Goal: Information Seeking & Learning: Learn about a topic

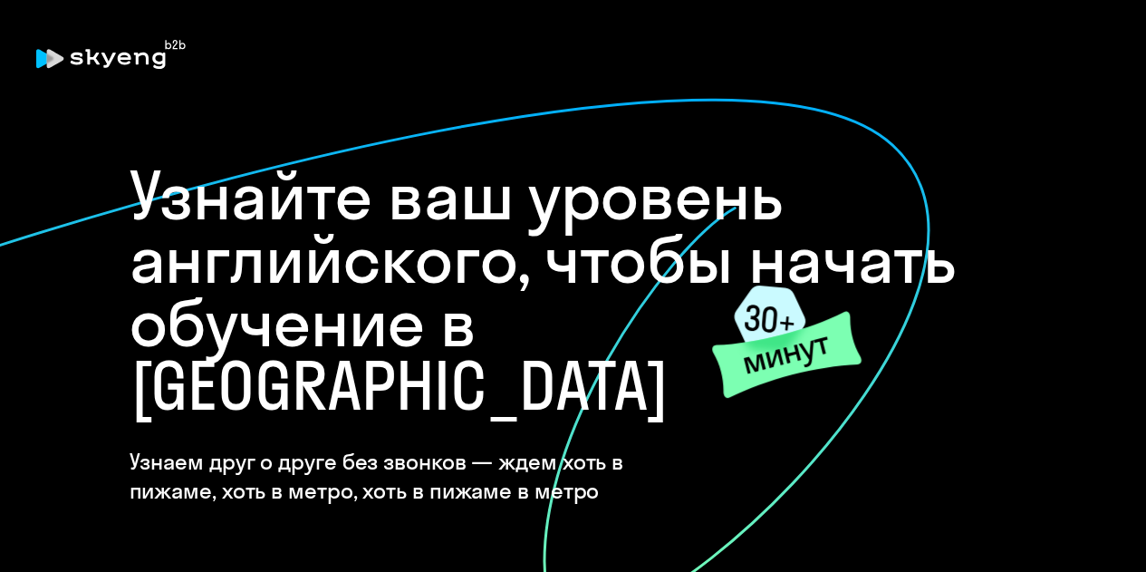
click at [540, 170] on h1 "Узнайте ваш уровень английского, чтобы начать обучение в [GEOGRAPHIC_DATA]" at bounding box center [574, 291] width 888 height 254
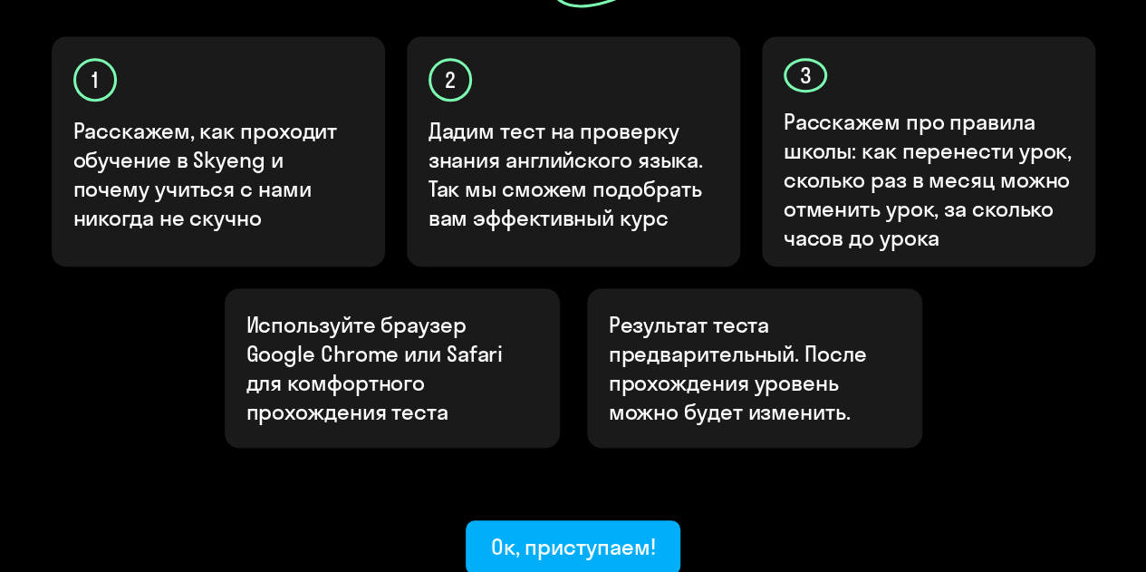
scroll to position [616, 0]
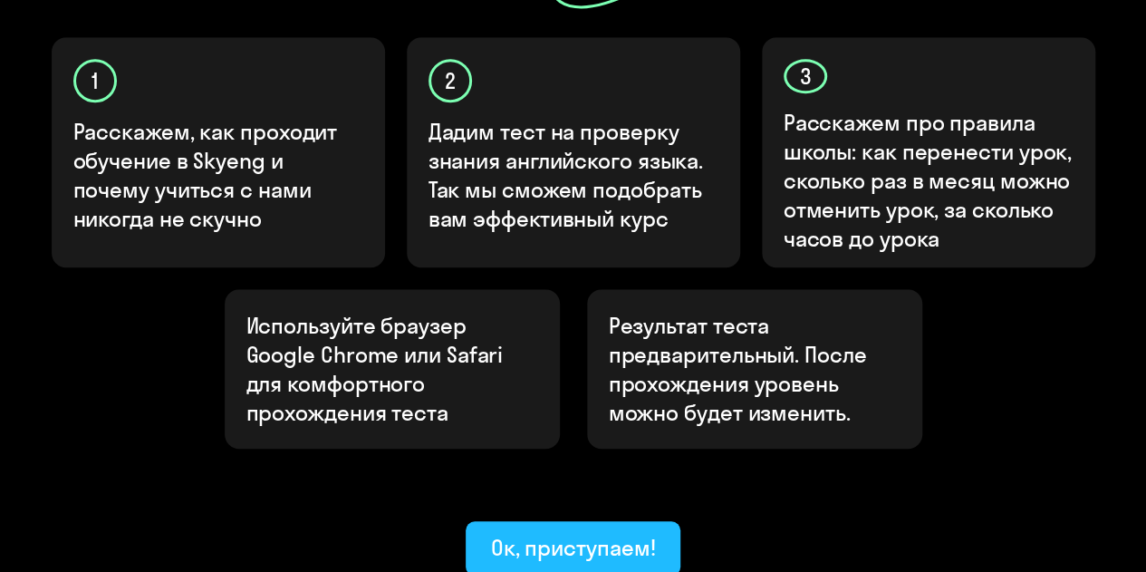
click at [594, 533] on div "Ок, приступаем!" at bounding box center [573, 547] width 165 height 29
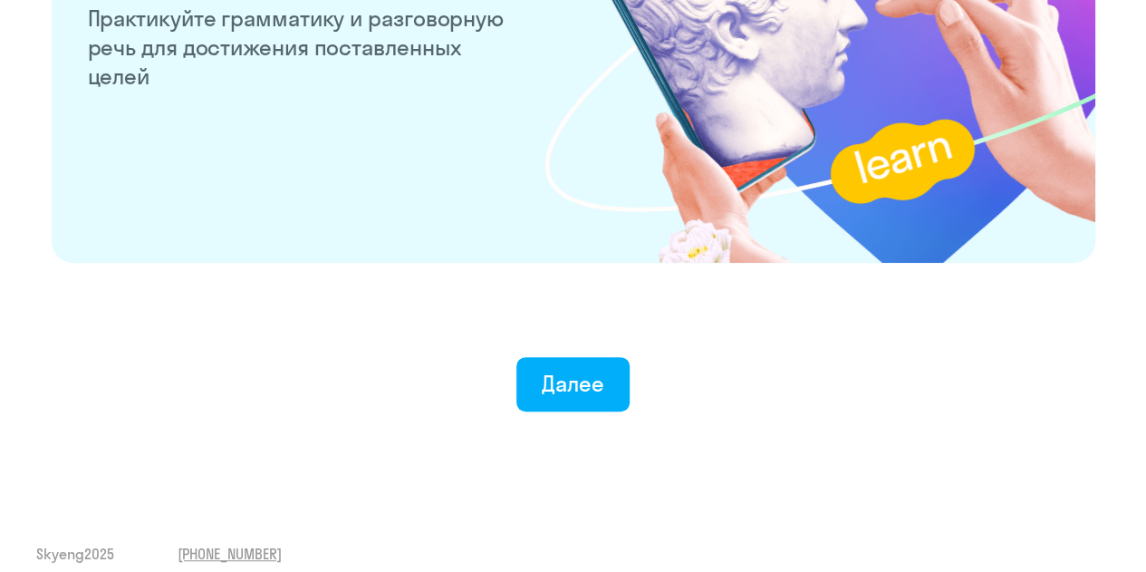
scroll to position [3628, 0]
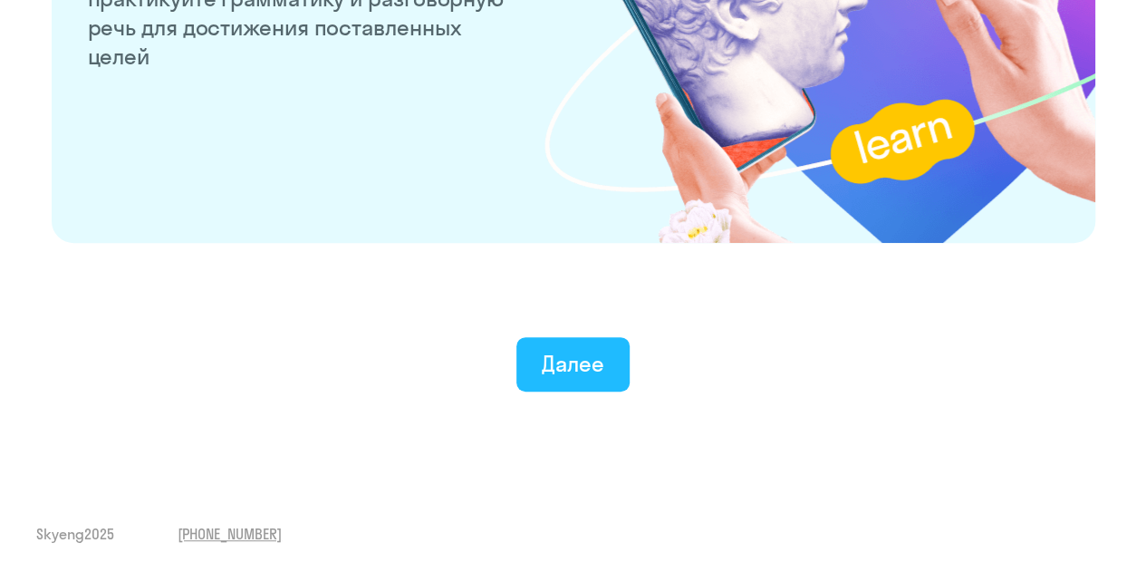
click at [583, 361] on div "Далее" at bounding box center [573, 363] width 63 height 29
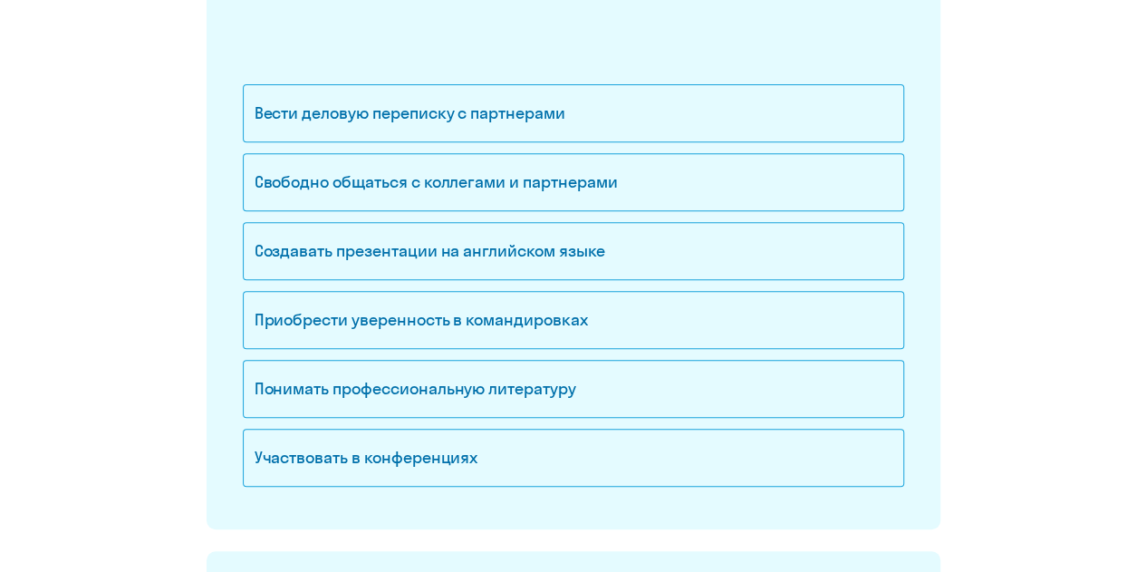
scroll to position [290, 0]
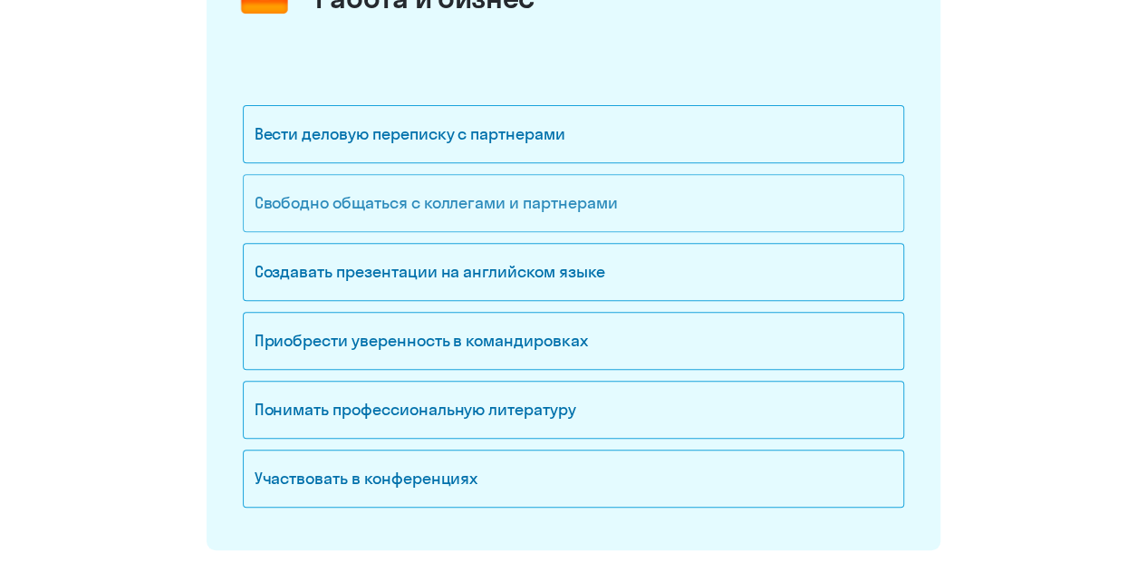
click at [448, 185] on div "Свободно общаться с коллегами и партнерами" at bounding box center [573, 203] width 661 height 58
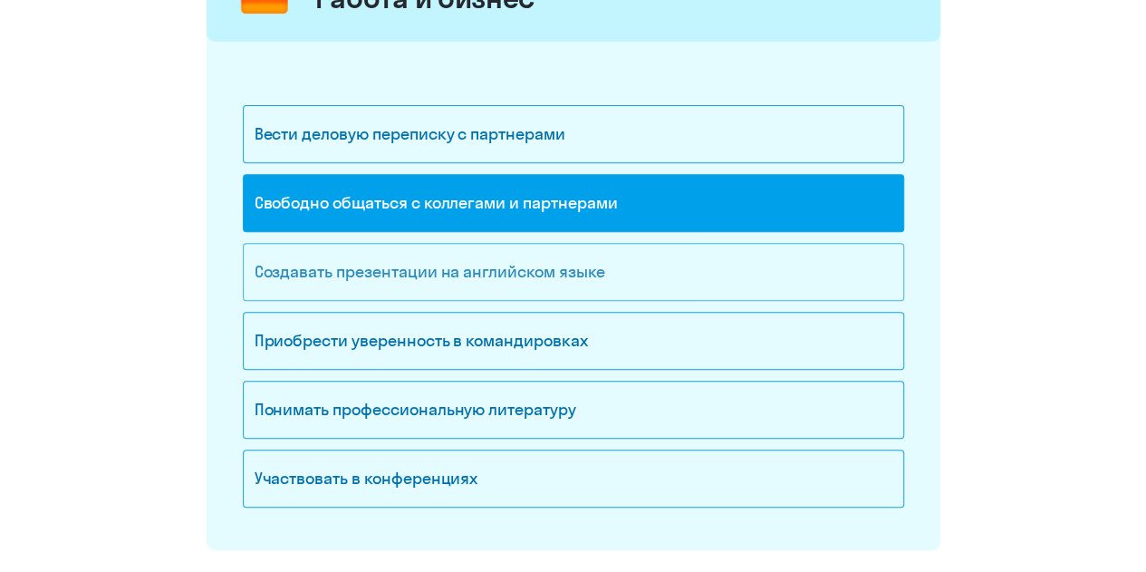
click at [400, 277] on div "Создавать презентации на английском языке" at bounding box center [573, 272] width 661 height 58
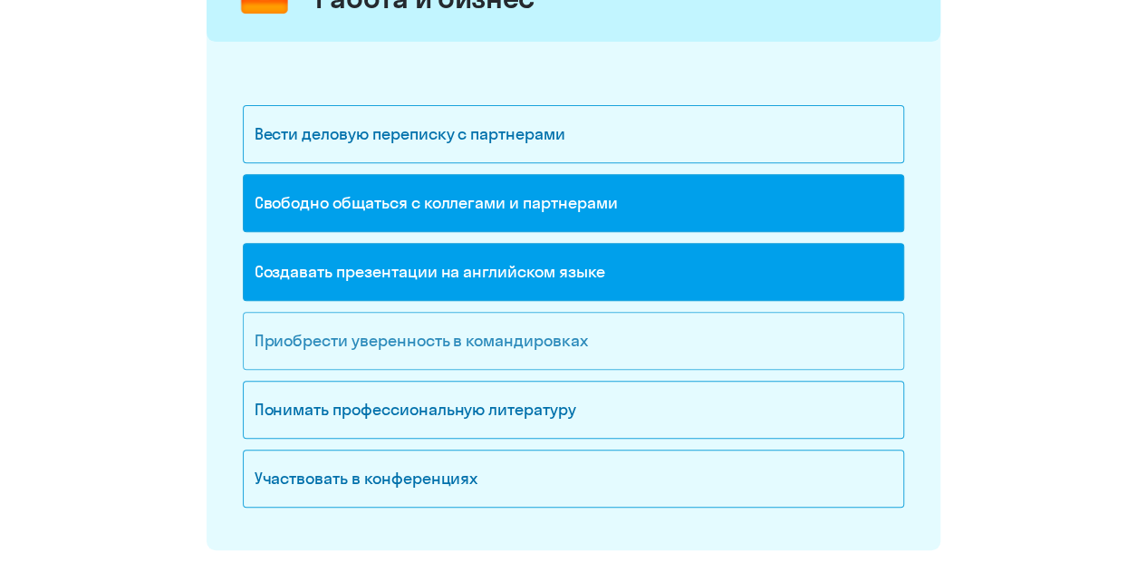
click at [533, 345] on div "Приобрести уверенность в командировках" at bounding box center [573, 341] width 661 height 58
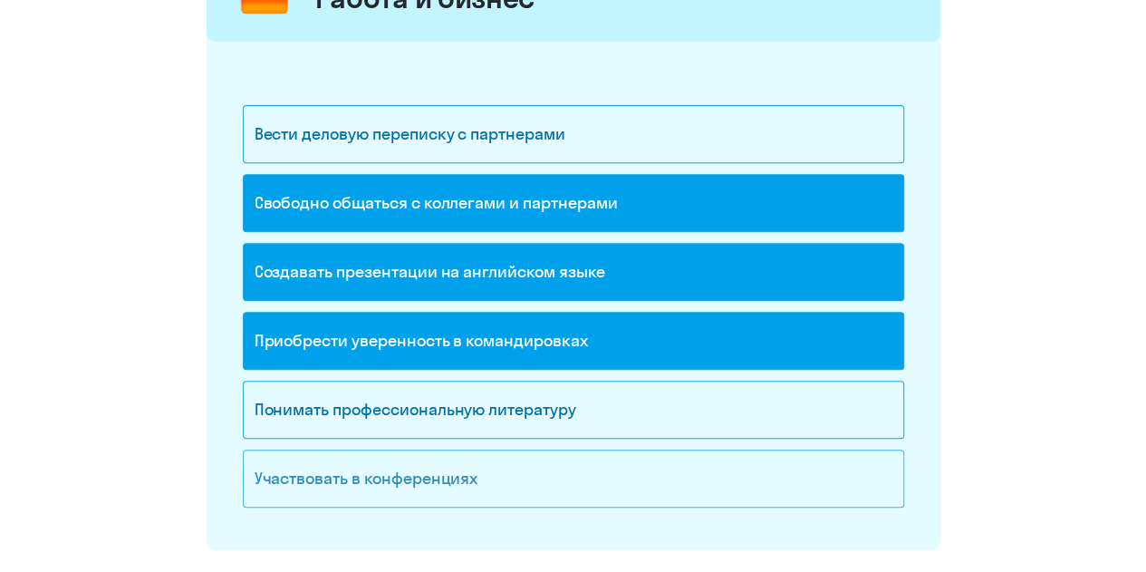
click at [446, 459] on div "Участвовать в конференциях" at bounding box center [573, 478] width 661 height 58
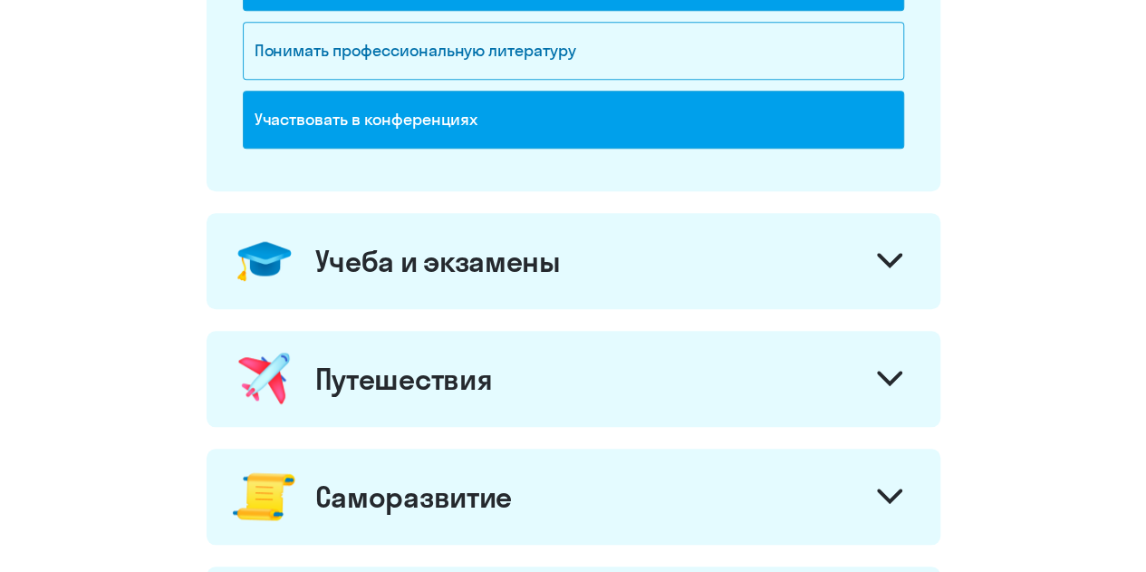
scroll to position [652, 0]
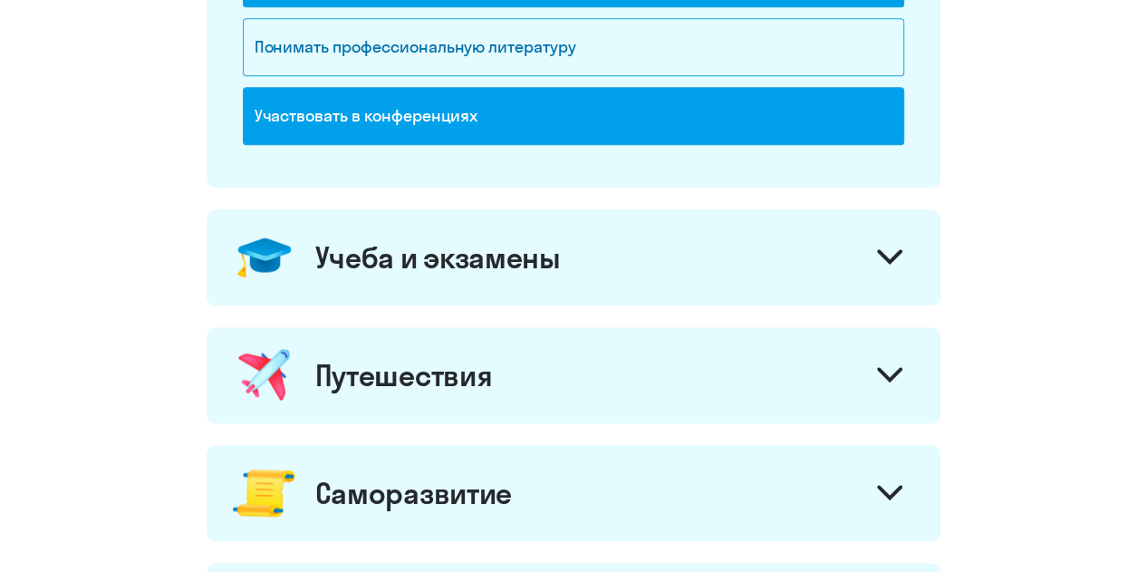
click at [711, 229] on div "Учеба и экзамены" at bounding box center [574, 257] width 734 height 96
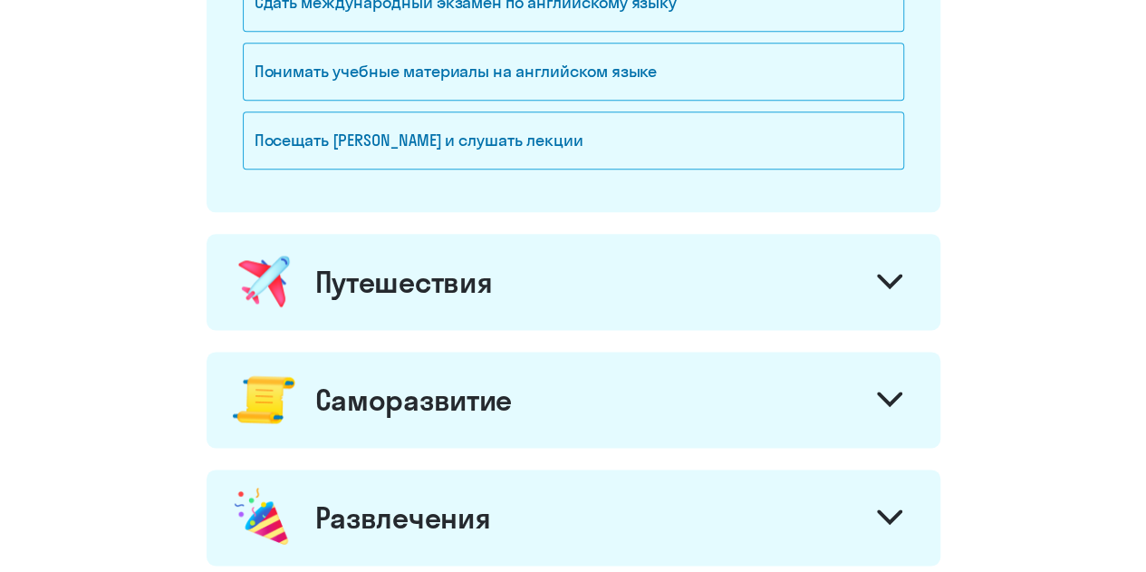
scroll to position [1051, 0]
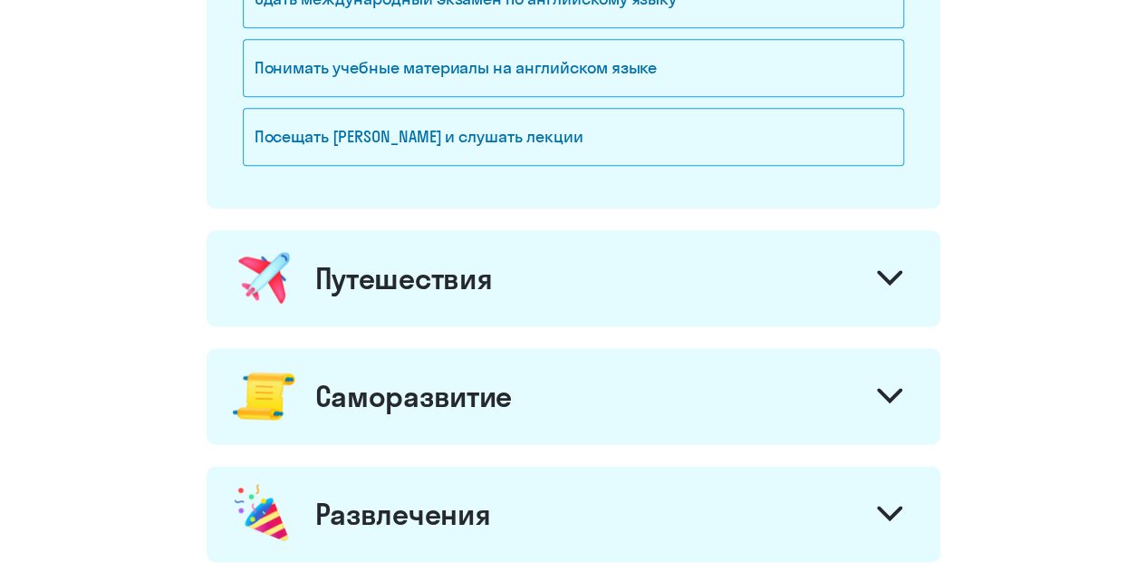
click at [897, 251] on div "Путешествия" at bounding box center [574, 278] width 734 height 96
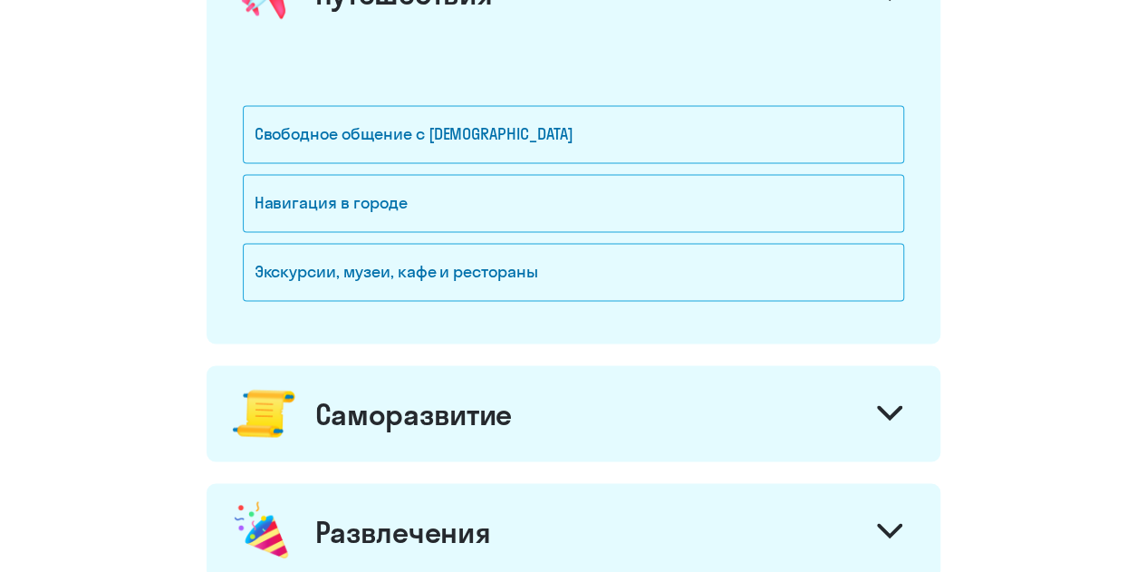
scroll to position [1341, 0]
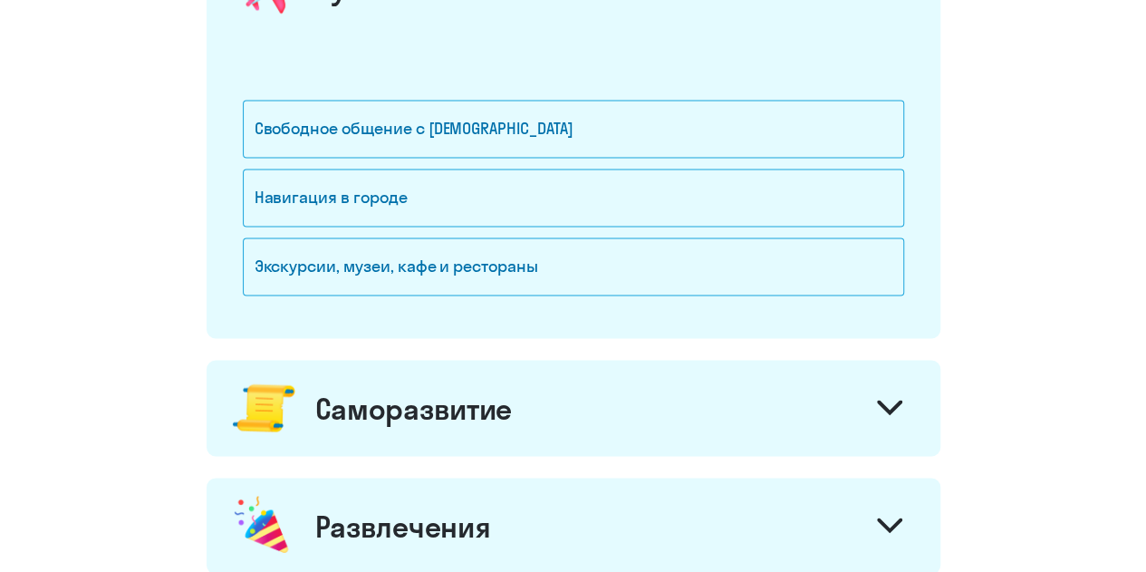
click at [606, 159] on div "Свободное общение с [DEMOGRAPHIC_DATA]" at bounding box center [573, 134] width 661 height 69
click at [519, 135] on div "Свободное общение с [DEMOGRAPHIC_DATA]" at bounding box center [573, 129] width 661 height 58
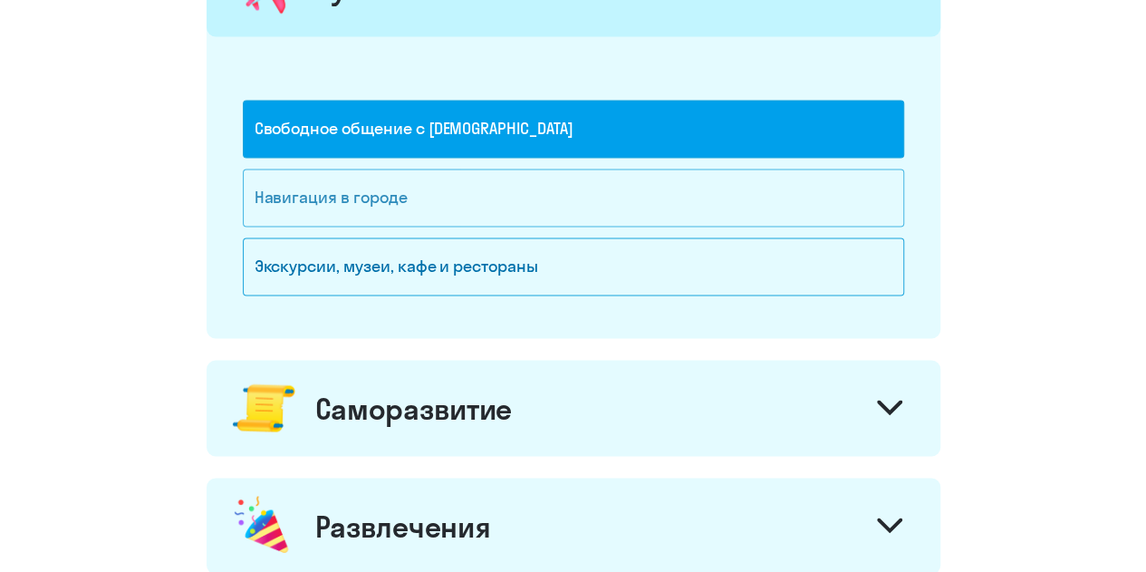
click at [508, 178] on div "Навигация в городе" at bounding box center [573, 198] width 661 height 58
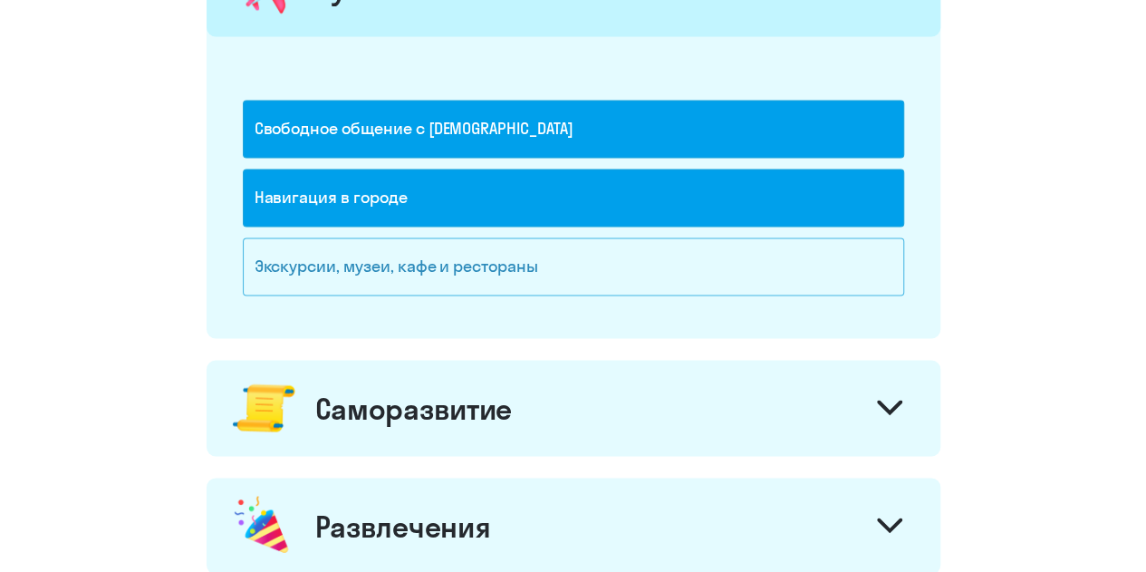
click at [488, 246] on div "Экскурсии, музеи, кафе и рестораны" at bounding box center [573, 266] width 661 height 58
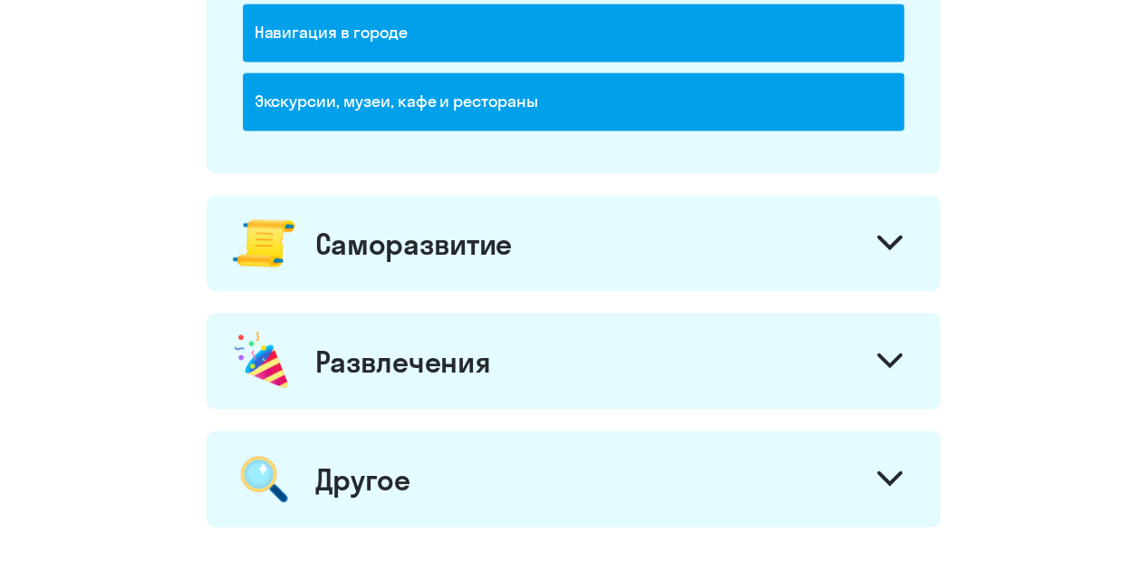
scroll to position [1522, 0]
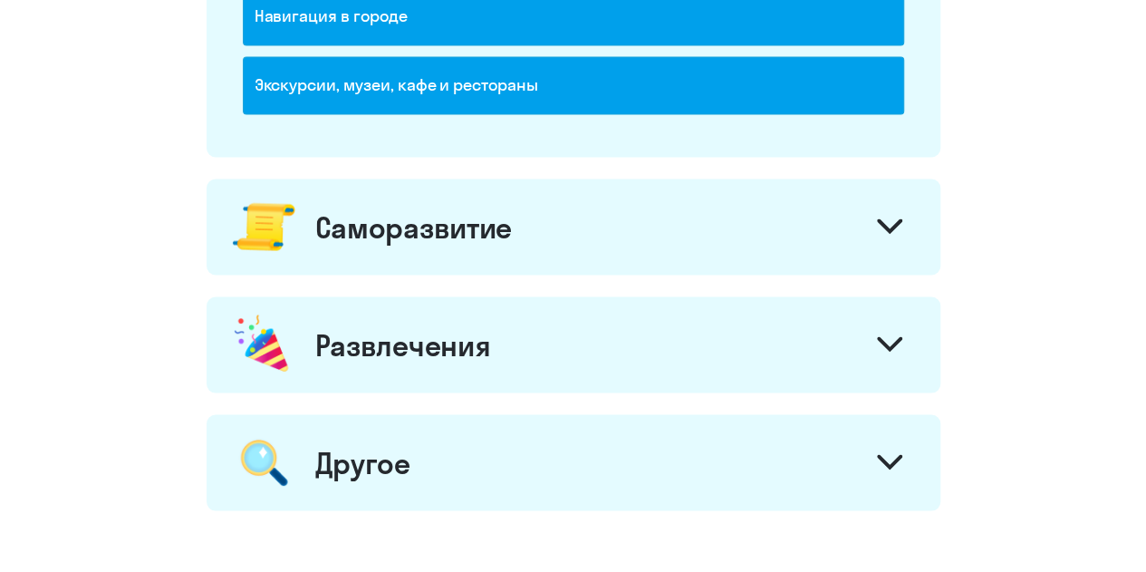
click at [570, 212] on div "Саморазвитие" at bounding box center [574, 226] width 734 height 96
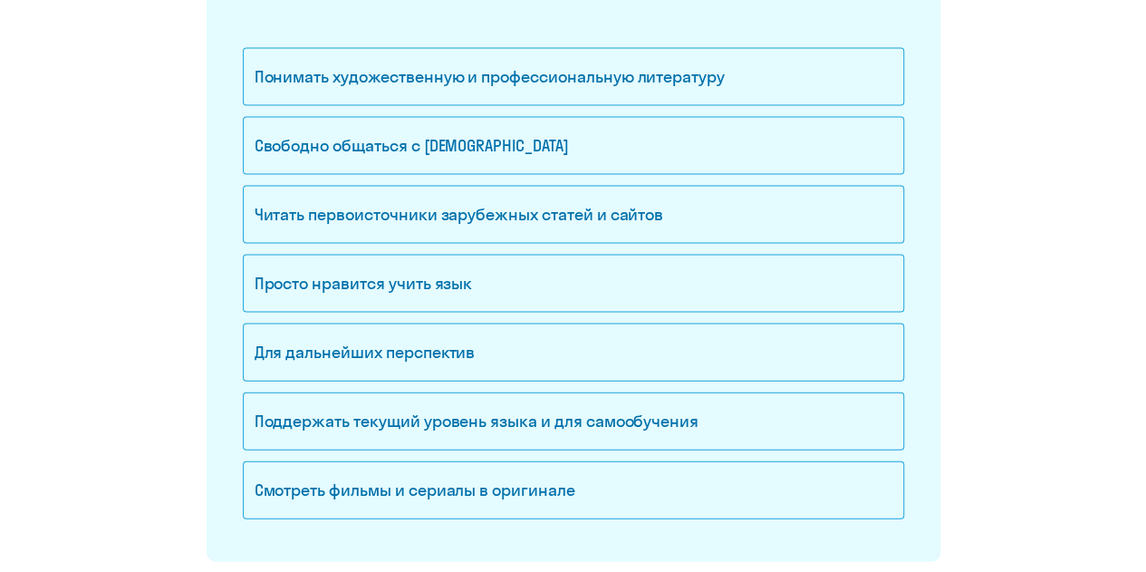
scroll to position [1848, 0]
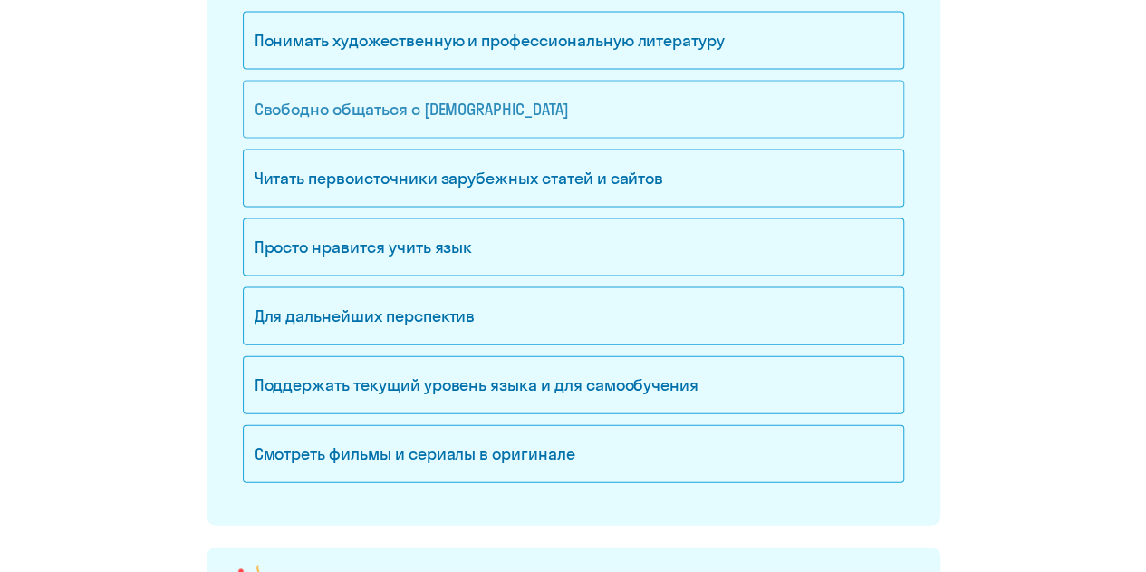
click at [400, 114] on div "Свободно общаться с [DEMOGRAPHIC_DATA]" at bounding box center [573, 110] width 661 height 58
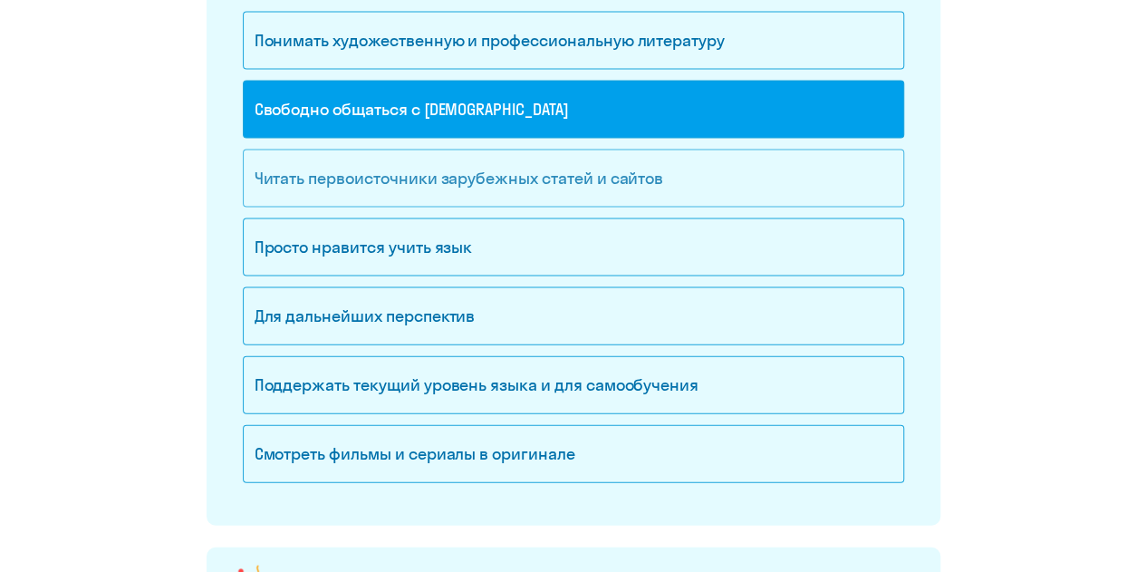
click at [381, 182] on div "Читать первоисточники зарубежных статей и сайтов" at bounding box center [573, 178] width 661 height 58
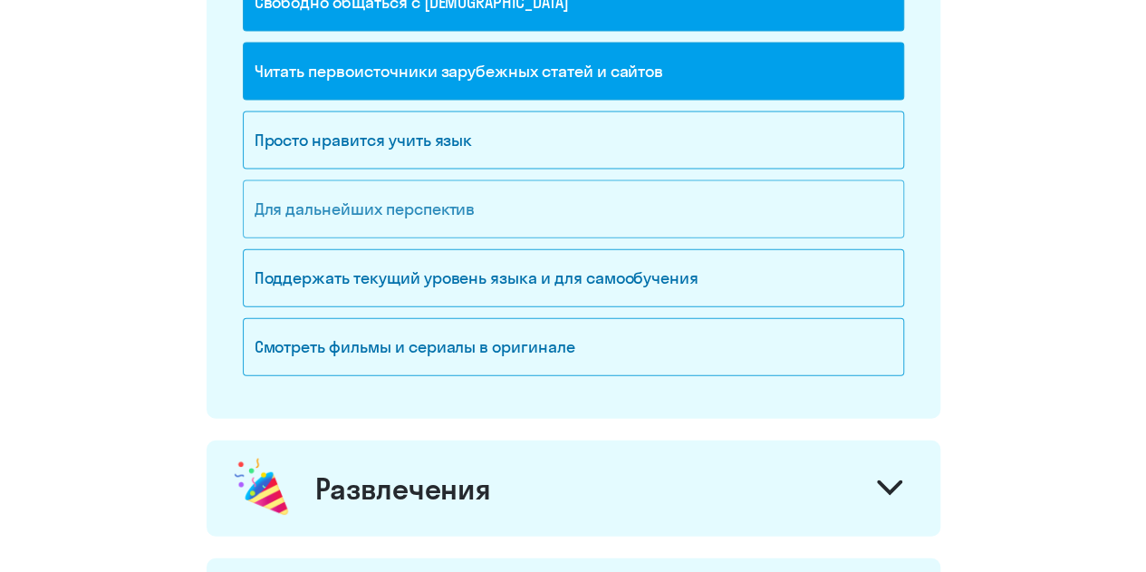
scroll to position [1957, 0]
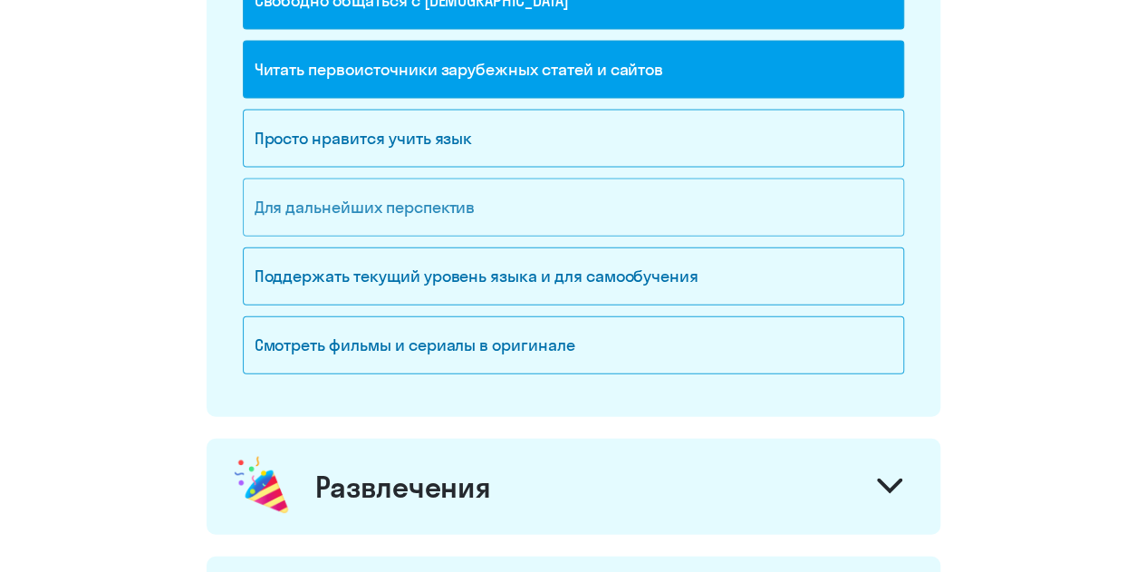
click at [401, 206] on div "Для дальнейших перспектив" at bounding box center [573, 207] width 661 height 58
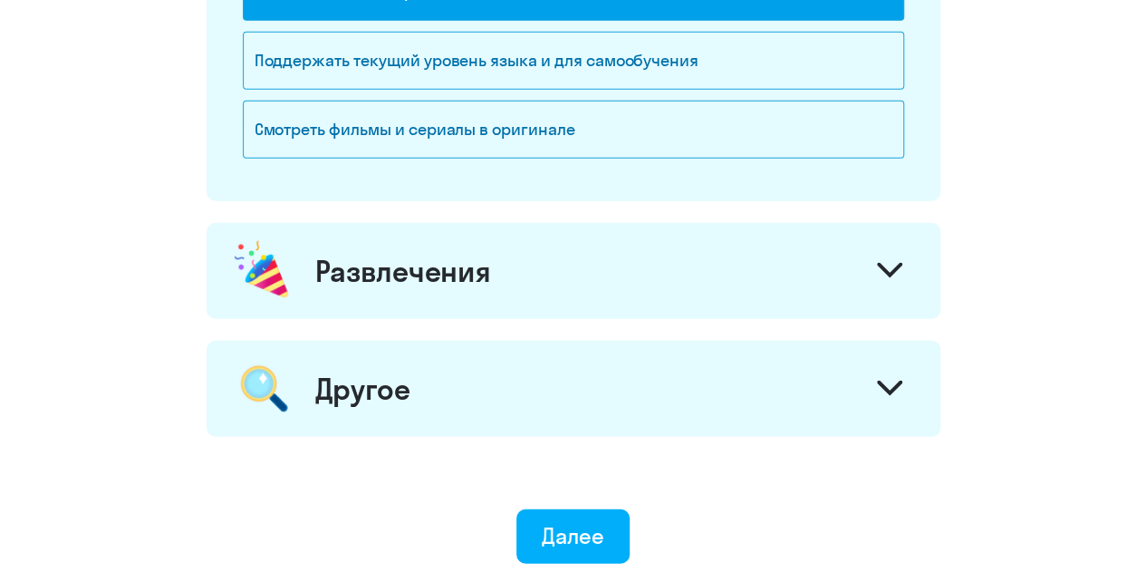
scroll to position [2174, 0]
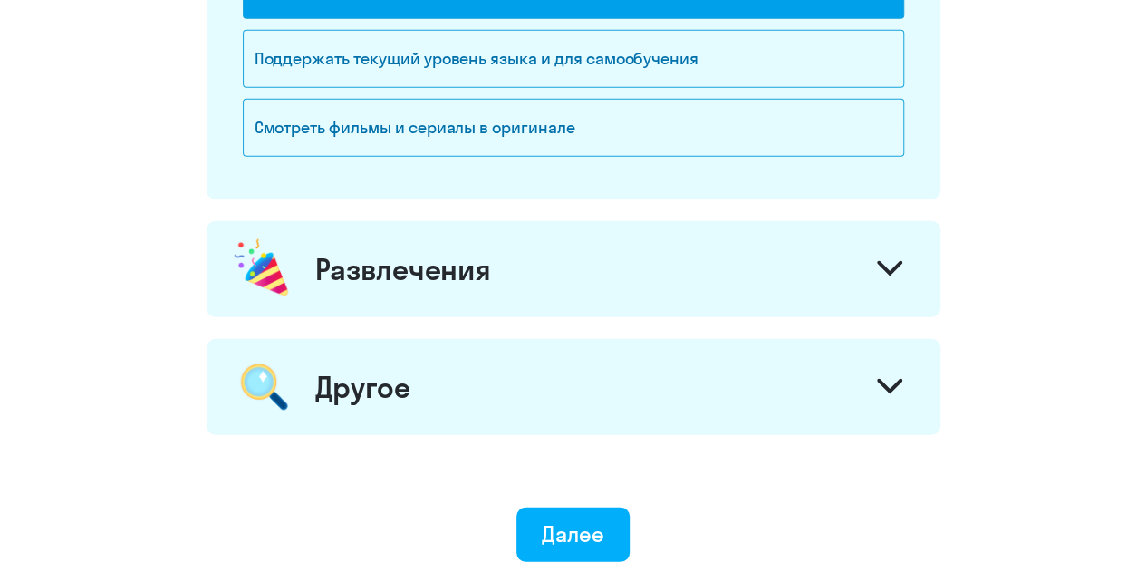
drag, startPoint x: 335, startPoint y: 113, endPoint x: 485, endPoint y: 246, distance: 199.6
click at [384, 129] on div "Смотреть фильмы и сериалы в оригинале" at bounding box center [573, 128] width 661 height 58
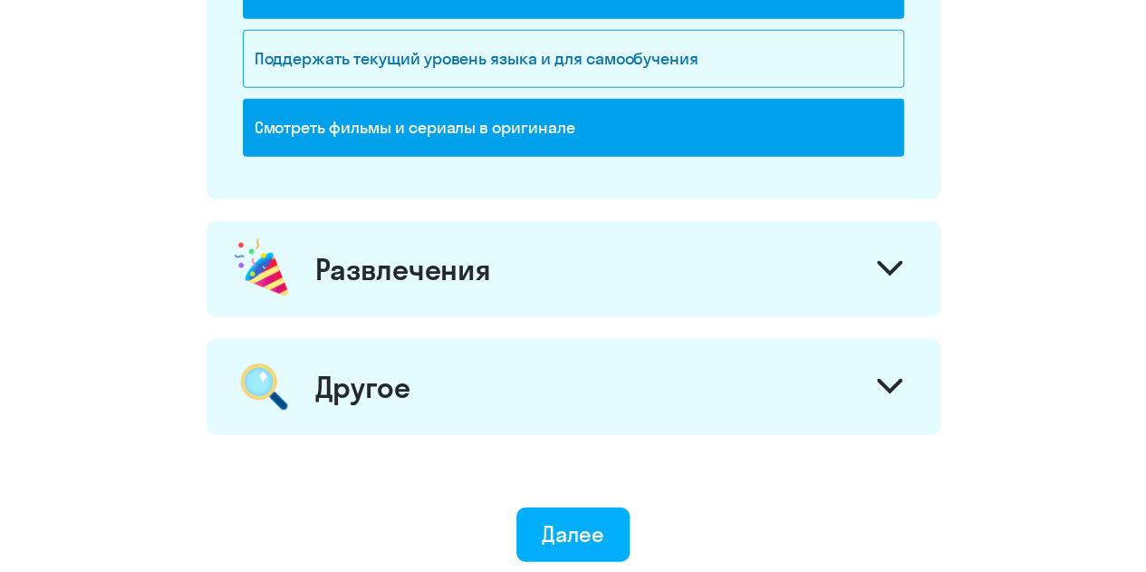
click at [525, 271] on div "Развлечения" at bounding box center [574, 269] width 734 height 96
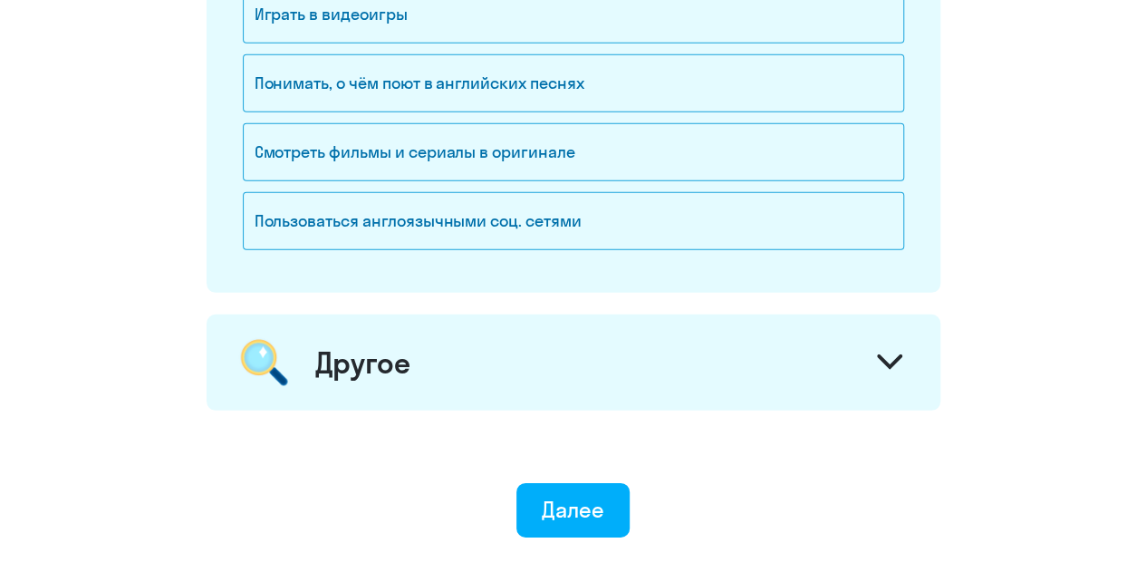
scroll to position [2573, 0]
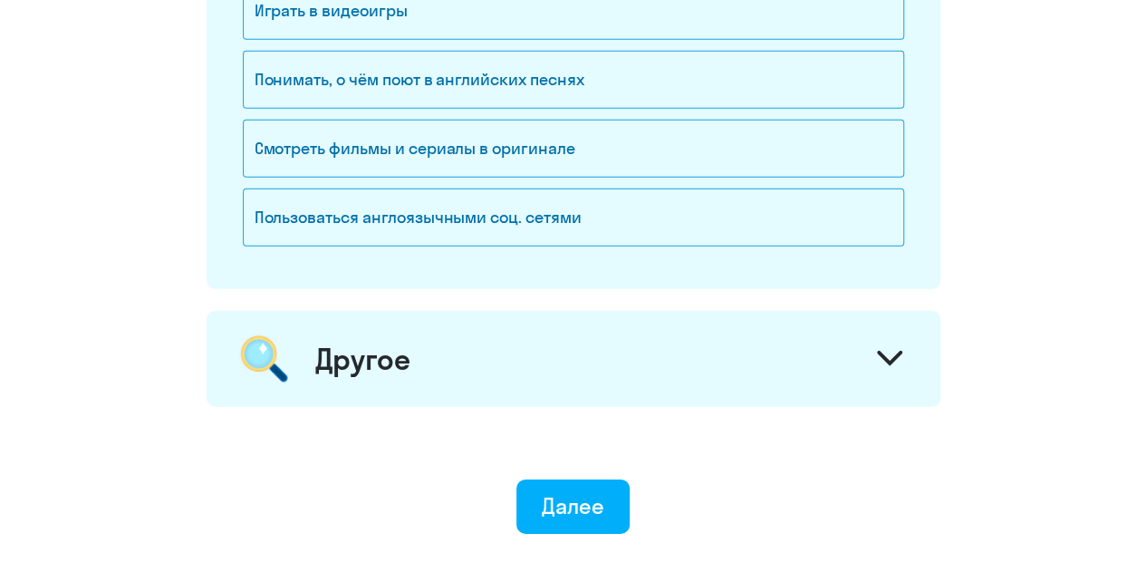
click at [545, 320] on div "Другое" at bounding box center [574, 359] width 734 height 96
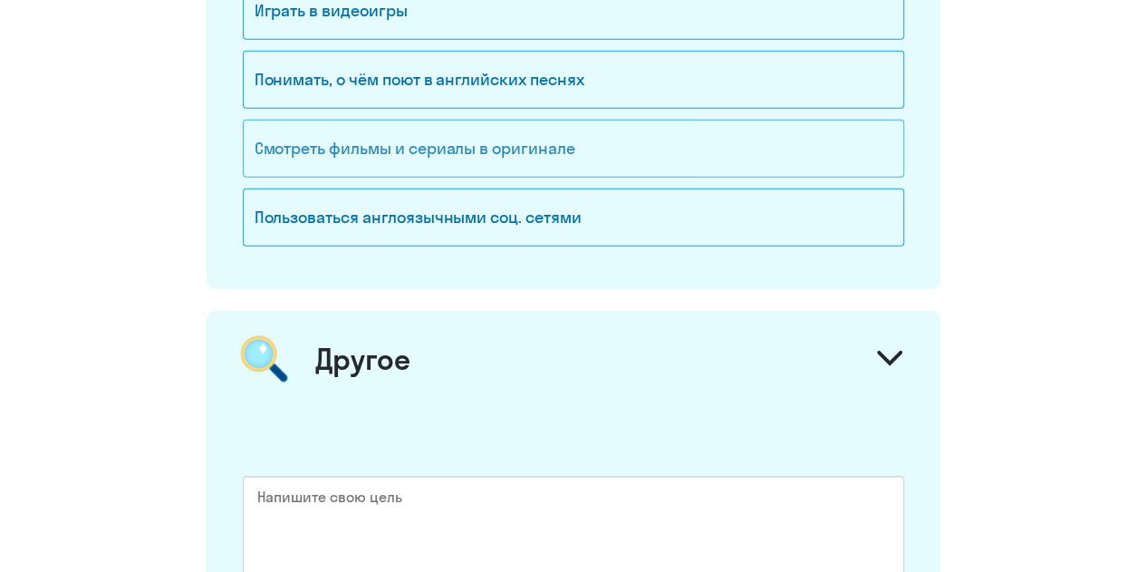
click at [473, 142] on div "Смотреть фильмы и сериалы в оригинале" at bounding box center [573, 149] width 661 height 58
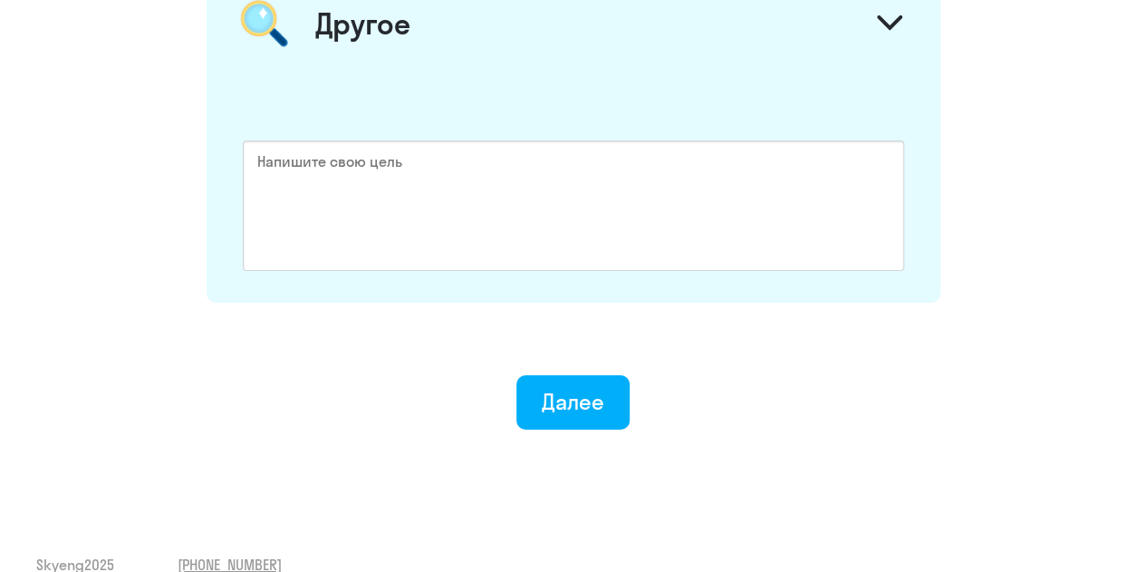
scroll to position [2925, 0]
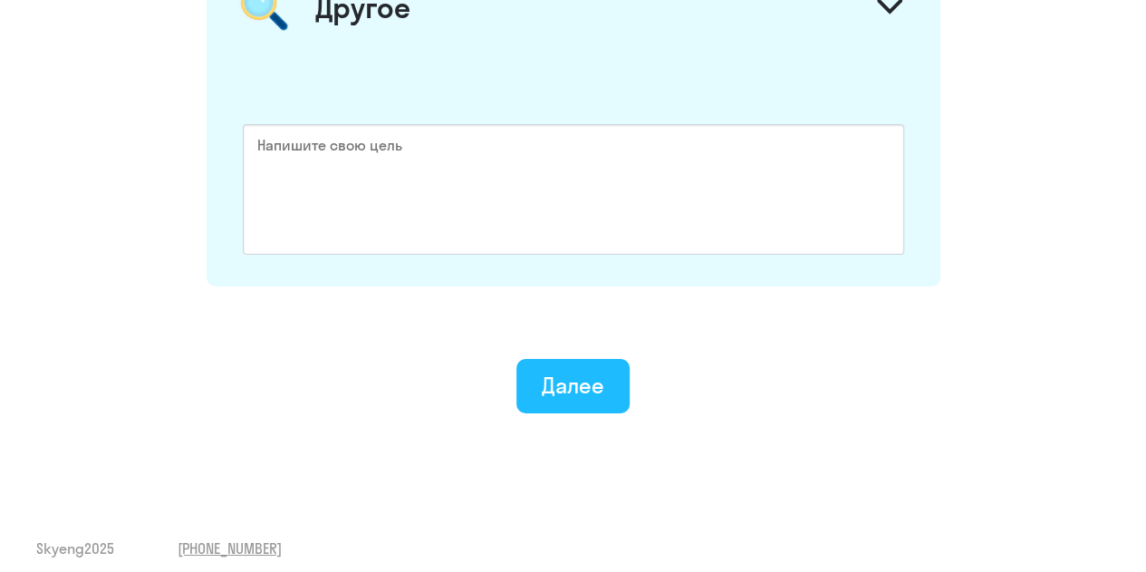
click at [573, 371] on div "Далее" at bounding box center [573, 385] width 63 height 29
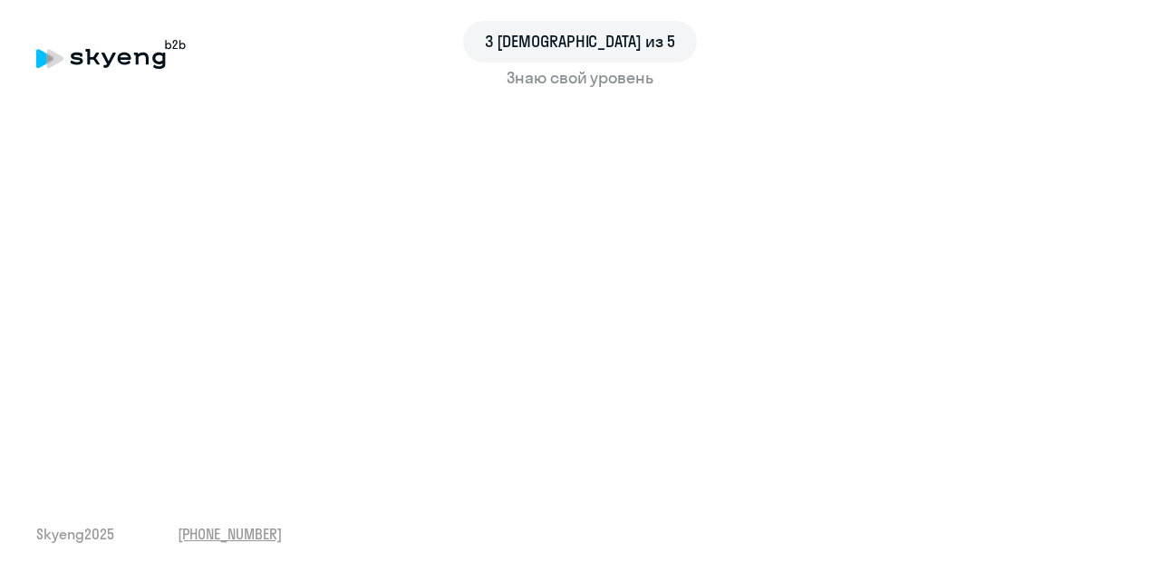
click at [1125, 255] on div "3 шаг из 5 Знаю свой уровень Skyeng 2025 [PHONE_NUMBER]" at bounding box center [580, 286] width 1160 height 572
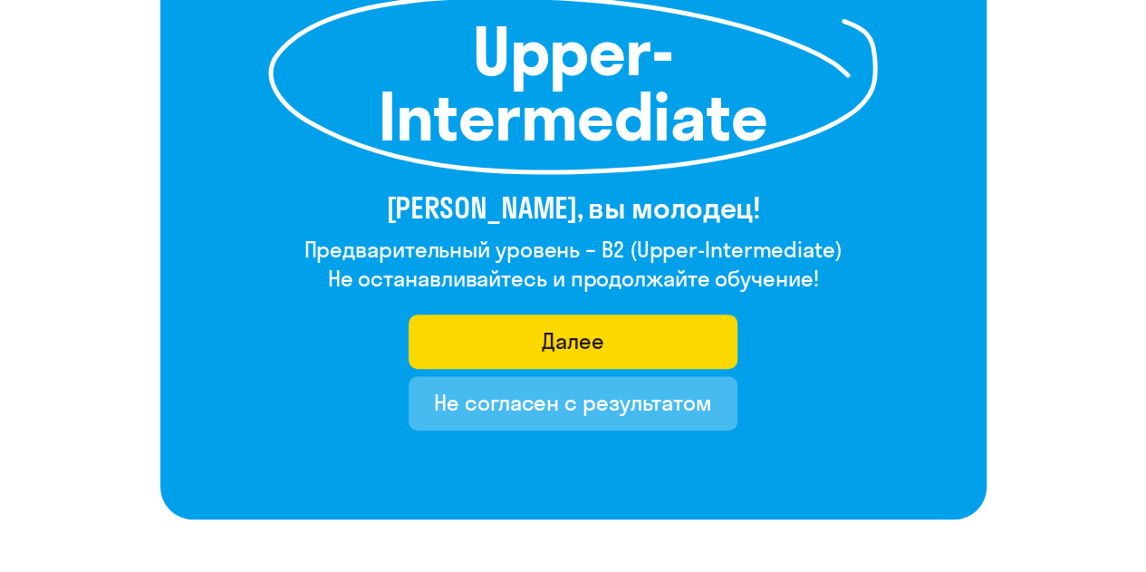
scroll to position [296, 0]
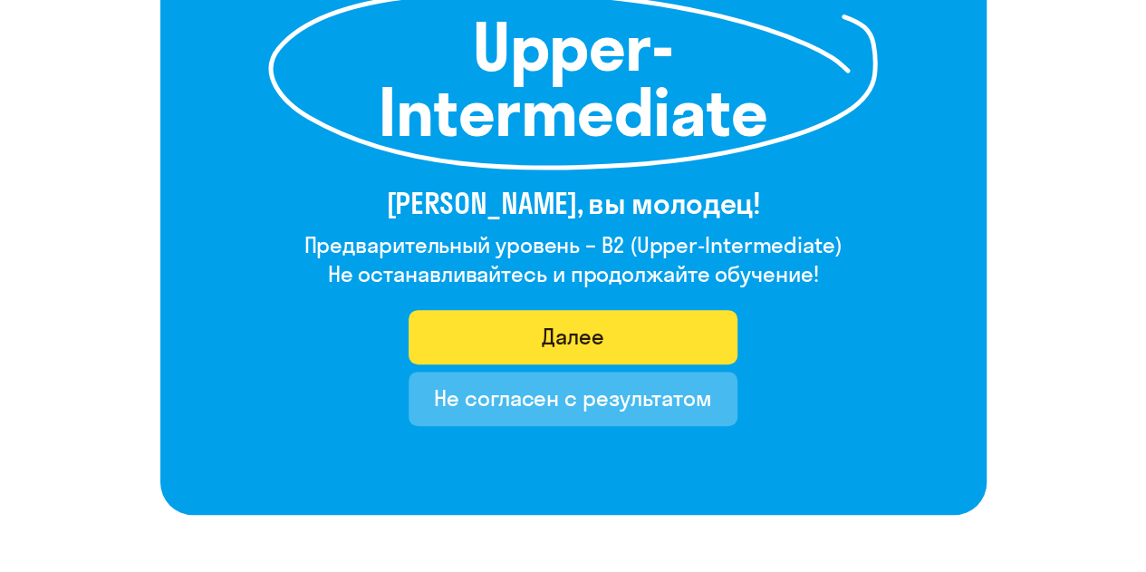
click at [640, 356] on button "Далее" at bounding box center [573, 337] width 329 height 54
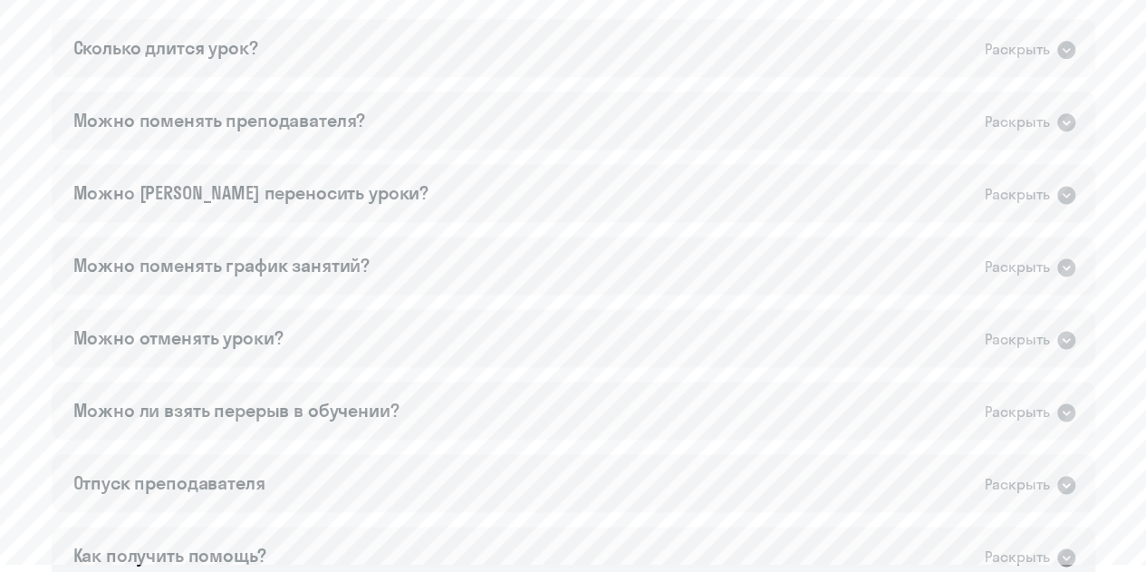
scroll to position [1033, 0]
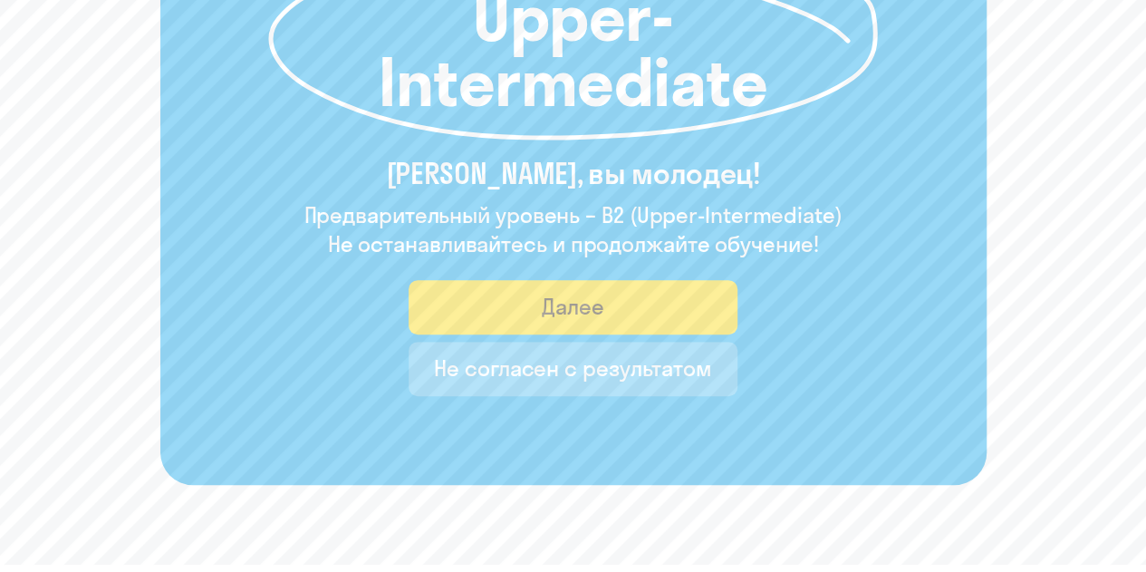
scroll to position [328, 0]
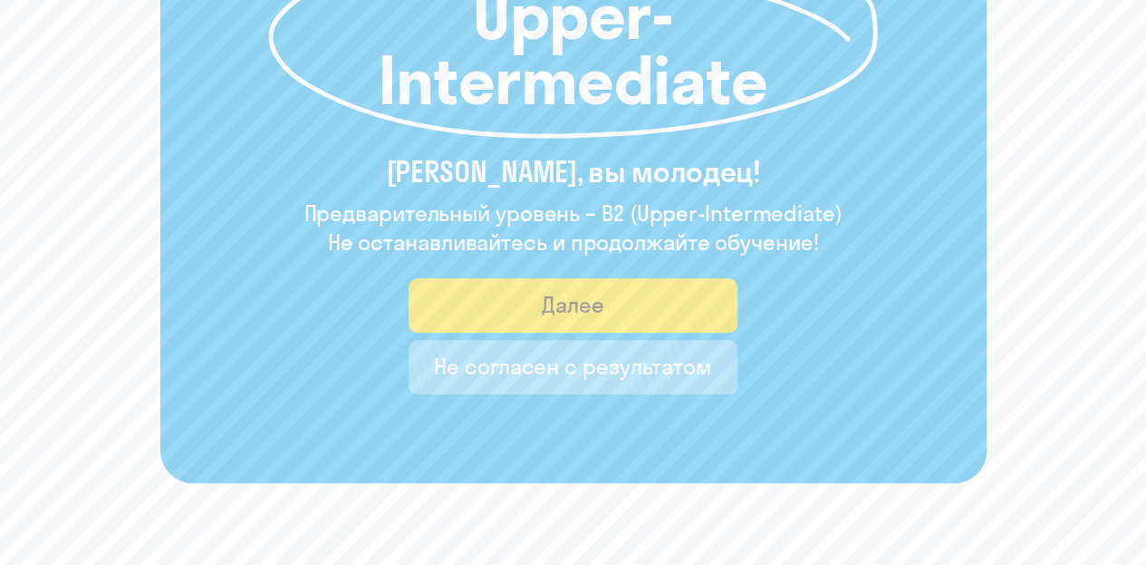
click at [593, 367] on div "Не согласен с результатом" at bounding box center [573, 366] width 278 height 29
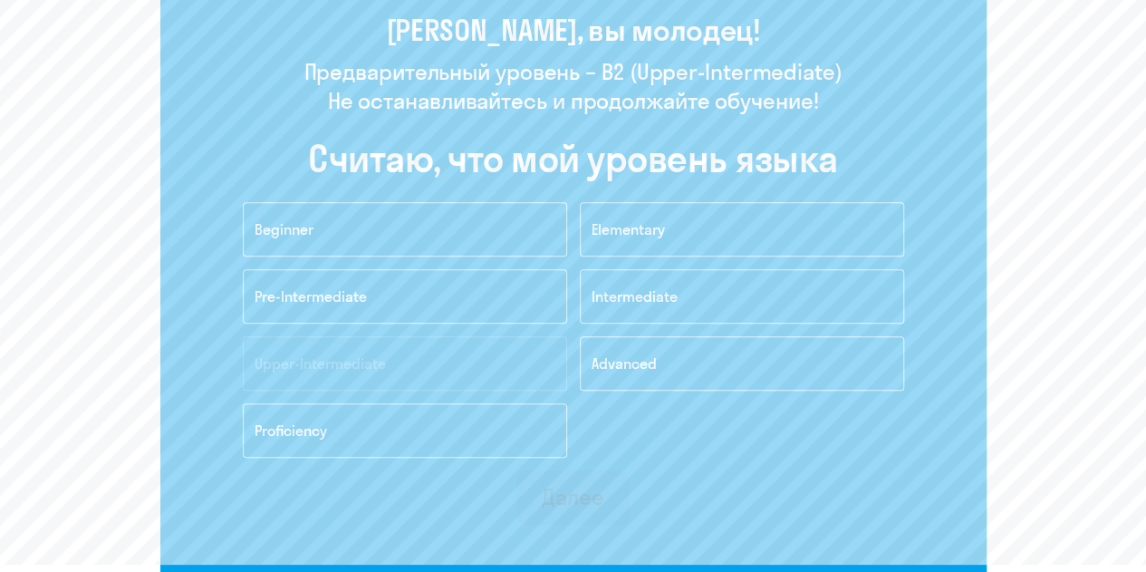
scroll to position [460, 0]
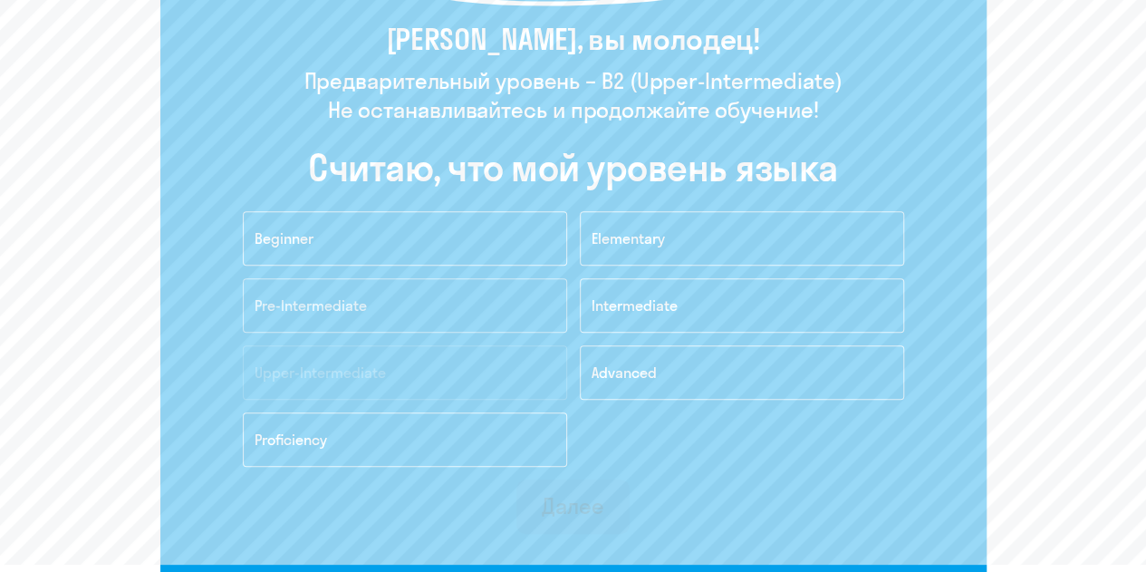
click at [527, 320] on button "Pre-Intermediate" at bounding box center [405, 305] width 324 height 54
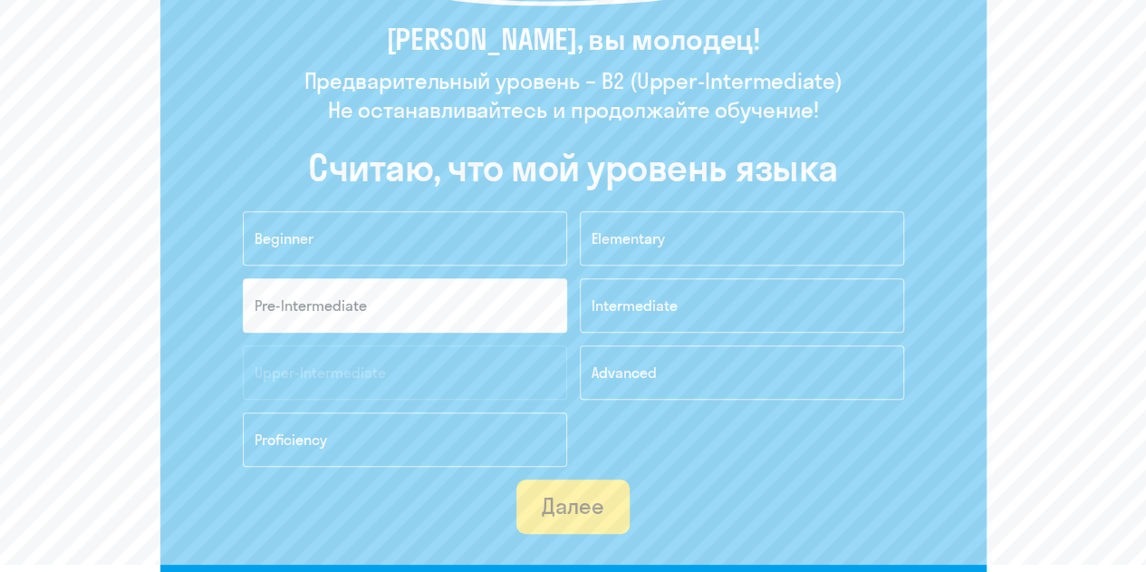
click at [560, 525] on button "Далее" at bounding box center [572, 506] width 113 height 54
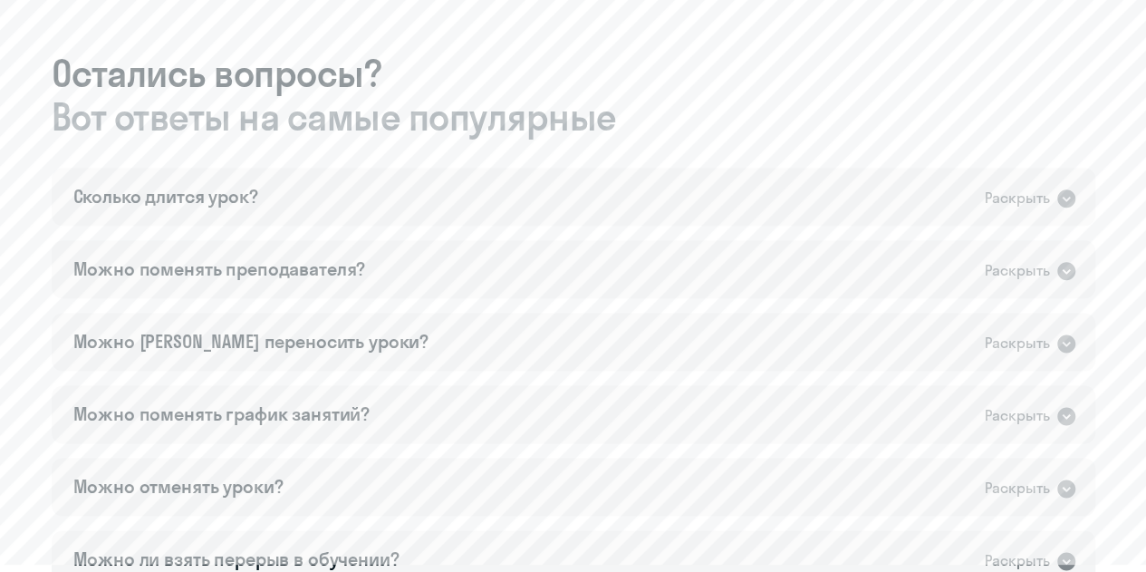
scroll to position [973, 0]
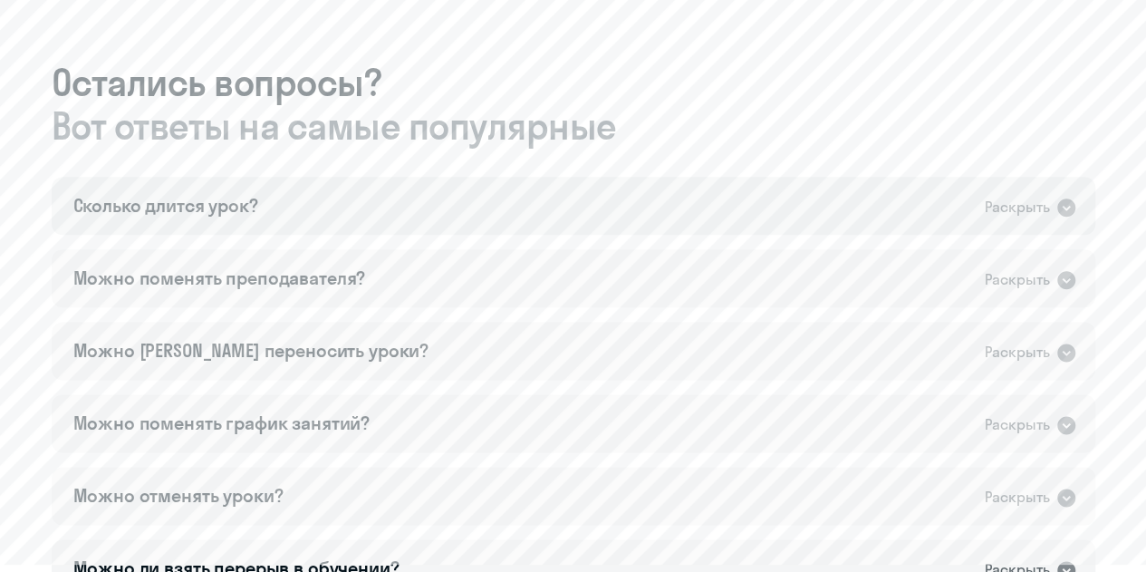
drag, startPoint x: 718, startPoint y: 236, endPoint x: 677, endPoint y: 213, distance: 47.1
click at [677, 213] on div "Сколько длится урок? Раскрыть Урок длится 50 минут. Можно поменять преподавател…" at bounding box center [574, 459] width 1044 height 565
click at [677, 213] on div "Сколько длится урок? Раскрыть" at bounding box center [574, 206] width 1044 height 58
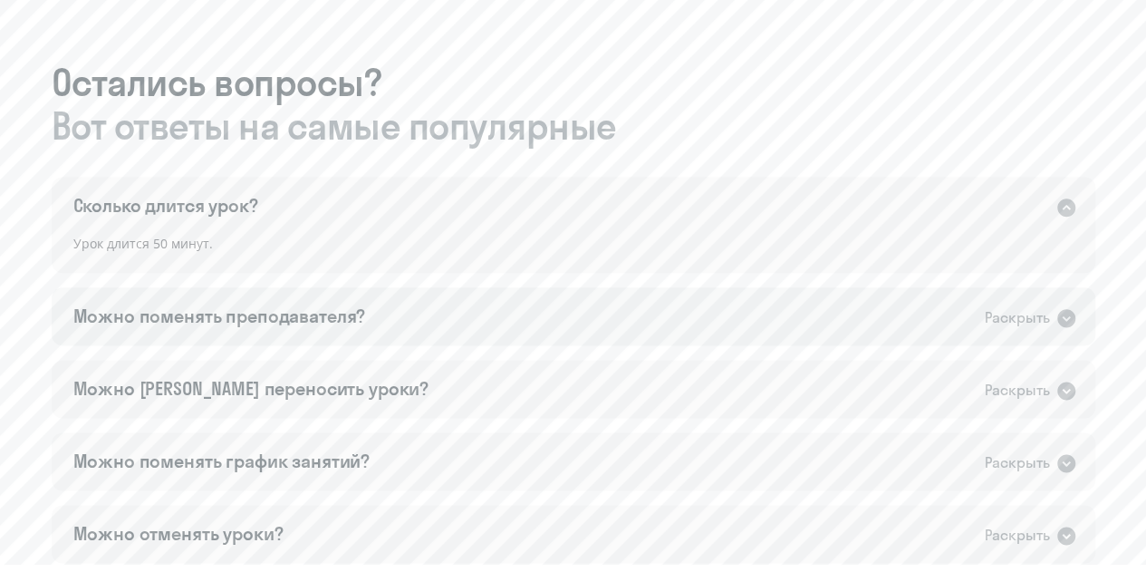
click at [679, 313] on div "Можно поменять преподавателя? Раскрыть" at bounding box center [574, 316] width 1044 height 58
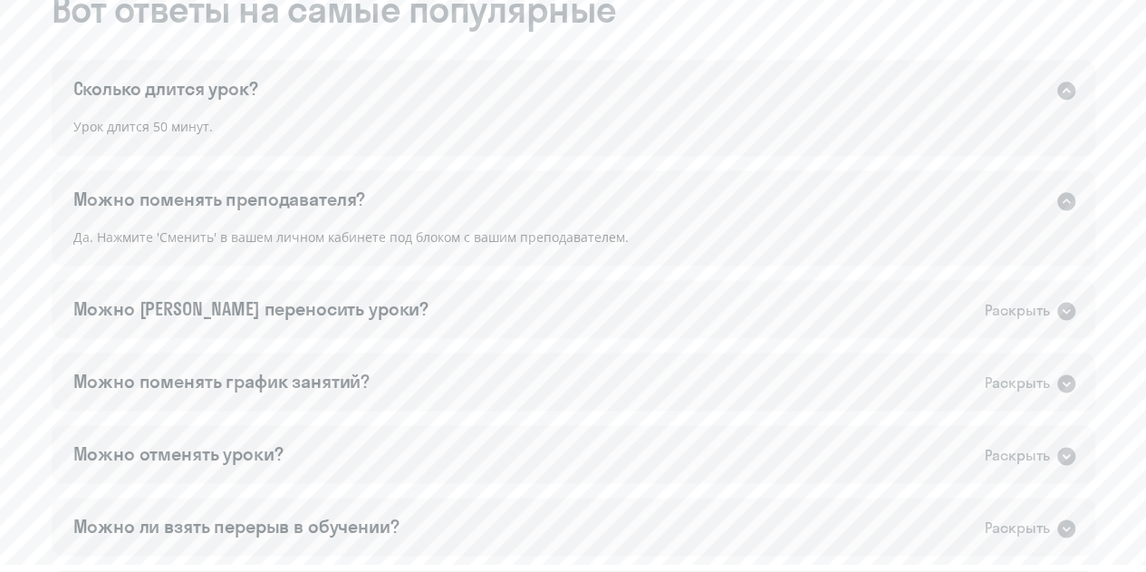
scroll to position [1118, 0]
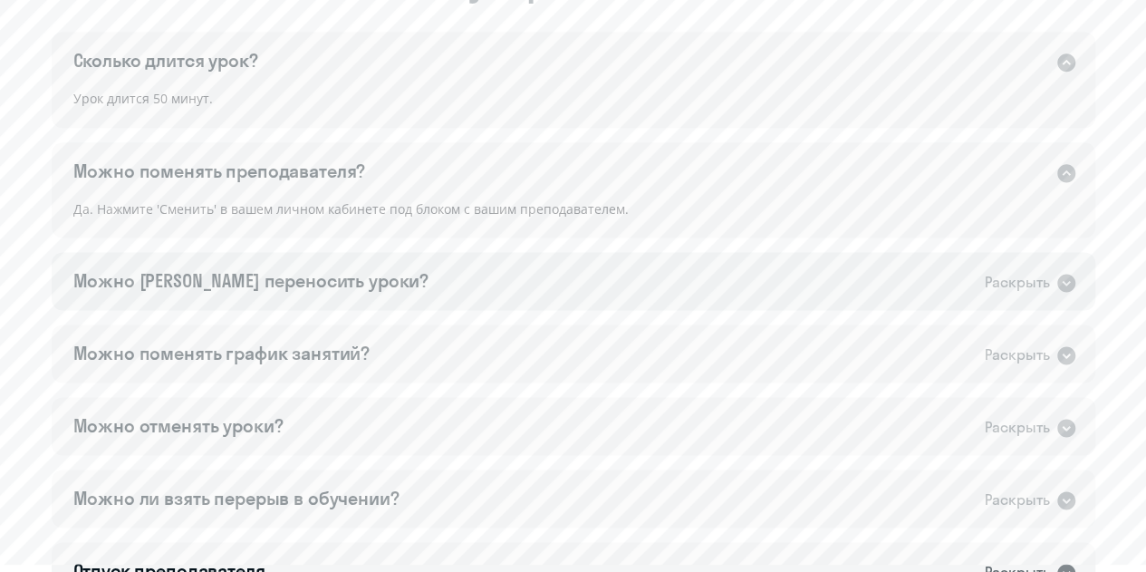
click at [670, 296] on div "Можно [PERSON_NAME] переносить уроки? Раскрыть" at bounding box center [574, 281] width 1044 height 58
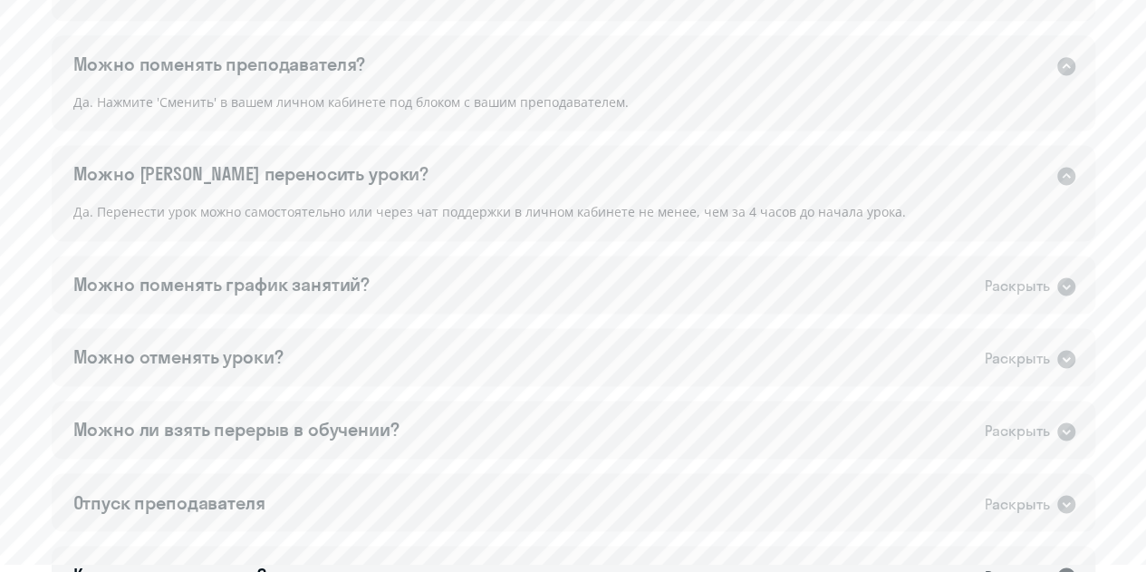
scroll to position [1227, 0]
click at [670, 296] on div "Можно поменять график занятий? Раскрыть" at bounding box center [574, 283] width 1044 height 58
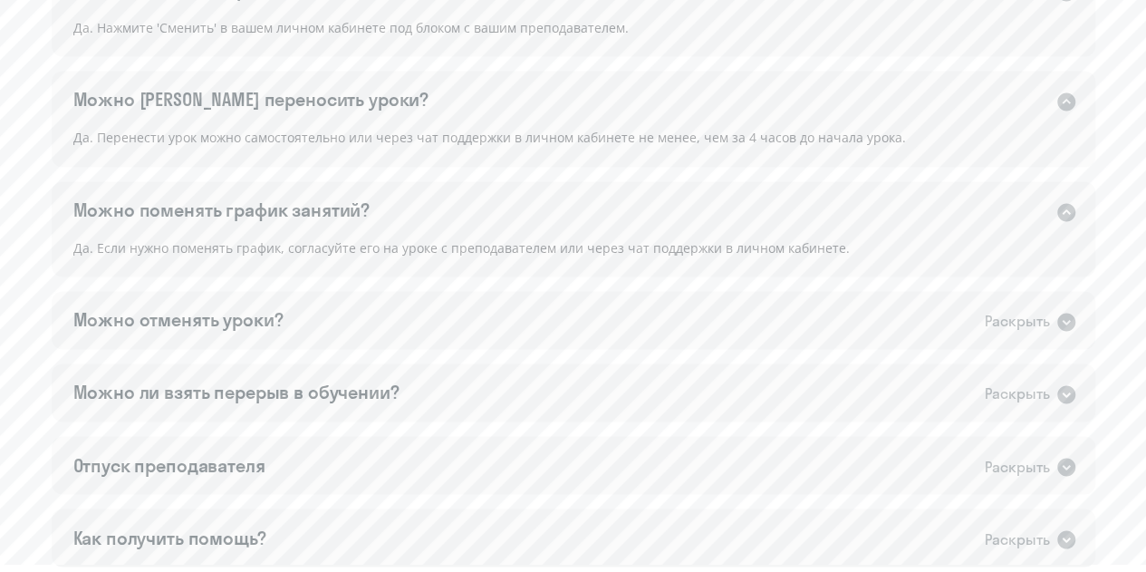
scroll to position [1335, 0]
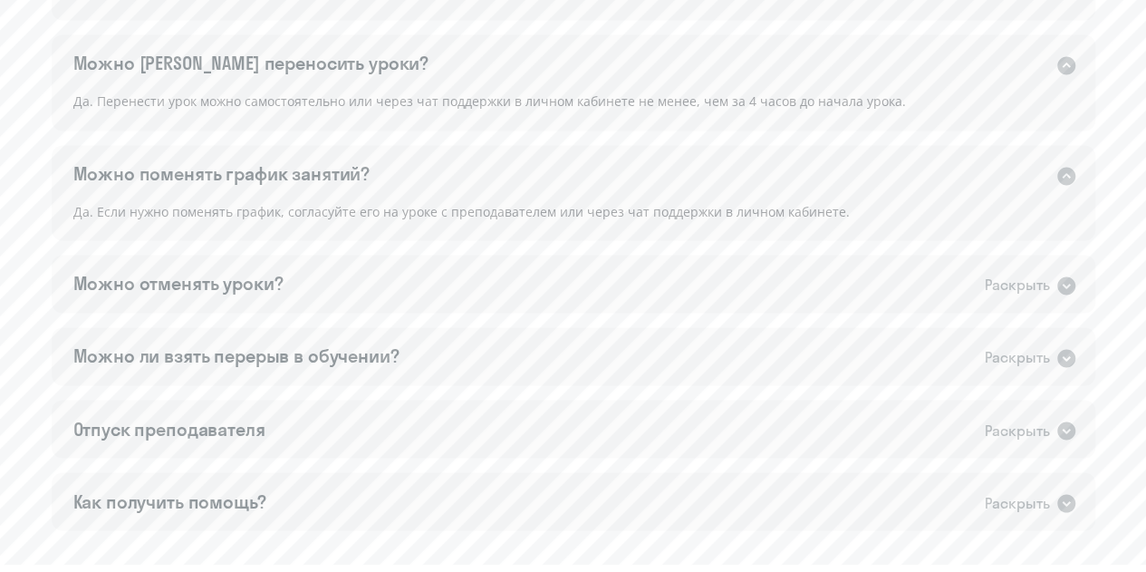
click at [670, 296] on div "Можно отменять уроки? Раскрыть" at bounding box center [574, 284] width 1044 height 58
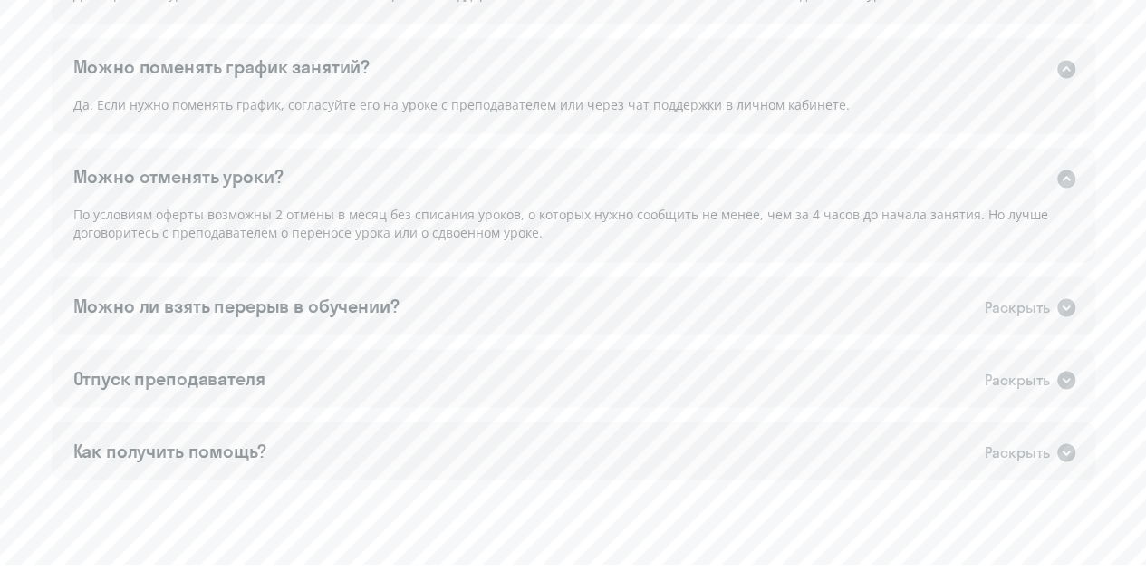
scroll to position [1444, 0]
click at [670, 296] on div "Можно ли взять перерыв в обучении? Раскрыть" at bounding box center [574, 304] width 1044 height 58
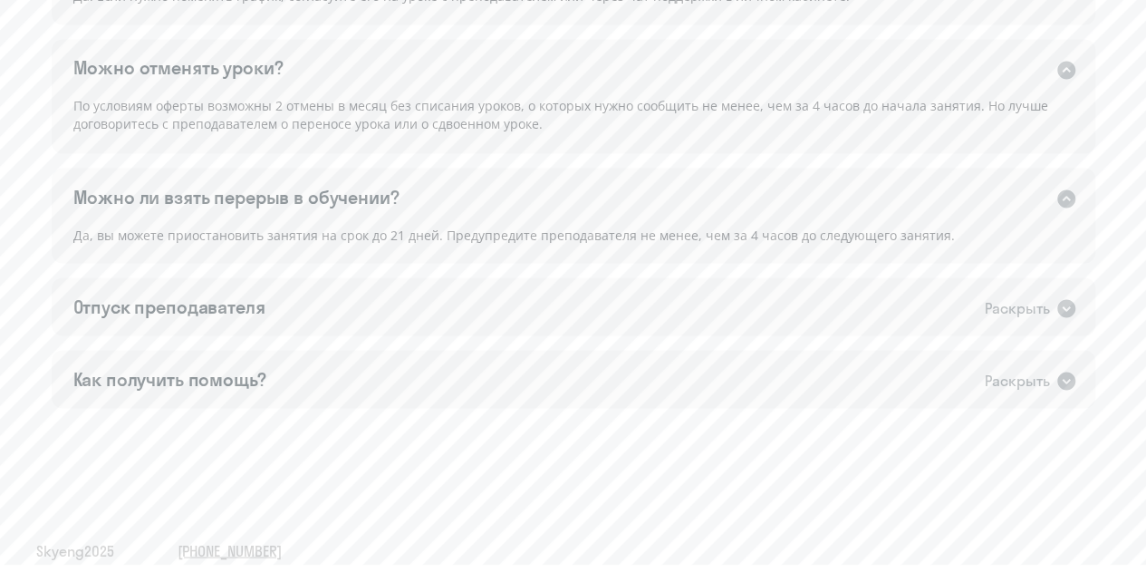
scroll to position [1553, 0]
click at [670, 296] on div "Отпуск преподавателя Раскрыть" at bounding box center [574, 304] width 1044 height 58
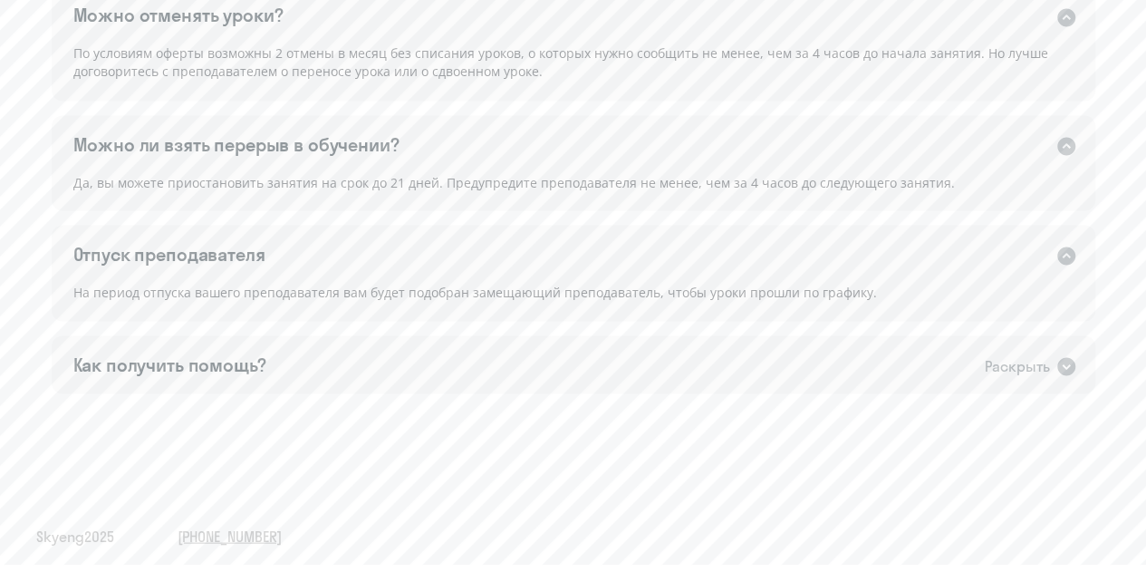
scroll to position [1605, 0]
click at [670, 296] on div "На период отпуска вашего преподавателя вам будет подобран замещающий преподават…" at bounding box center [574, 300] width 1044 height 40
click at [629, 359] on div "Как получить помощь? Раскрыть" at bounding box center [574, 363] width 1044 height 58
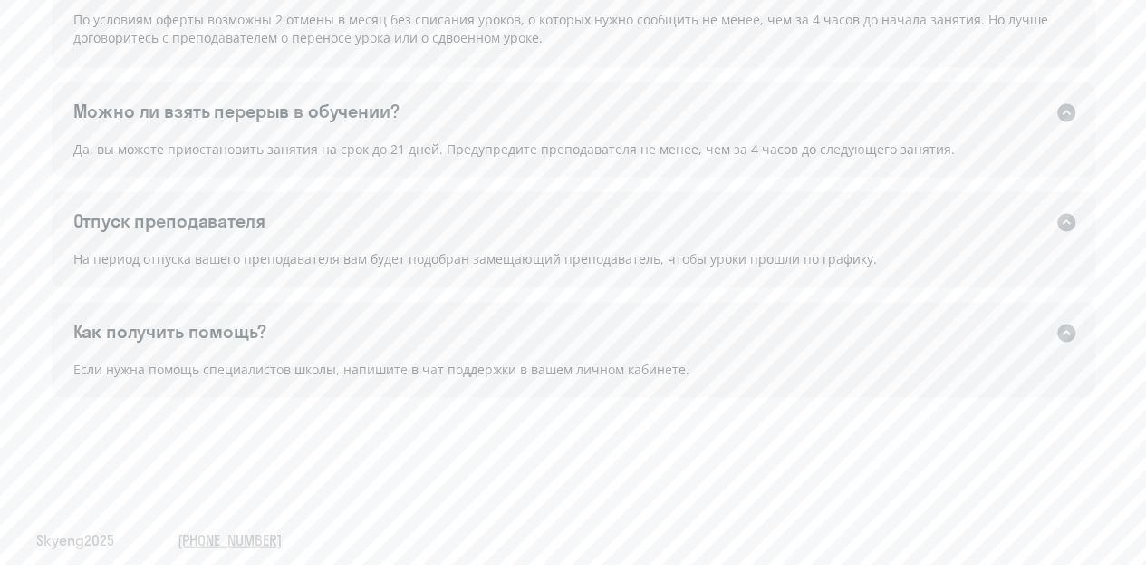
scroll to position [1641, 0]
